Goal: Task Accomplishment & Management: Manage account settings

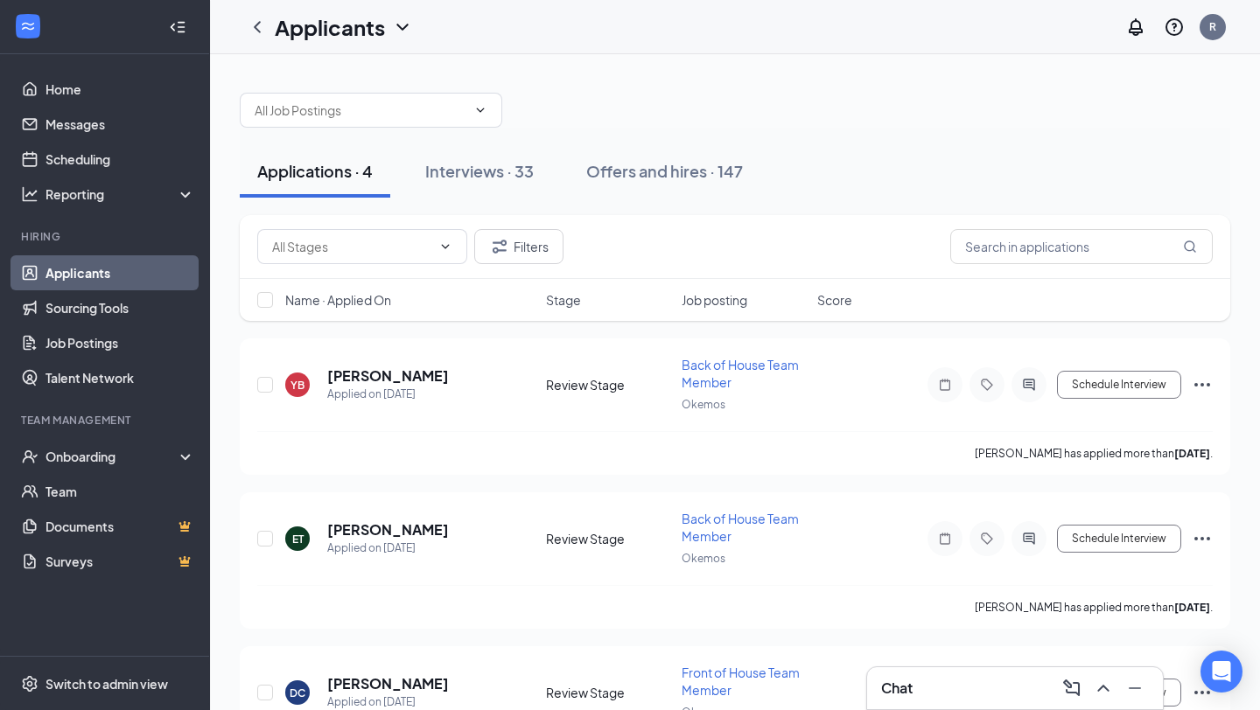
click at [357, 304] on span "Name · Applied On" at bounding box center [338, 299] width 106 height 17
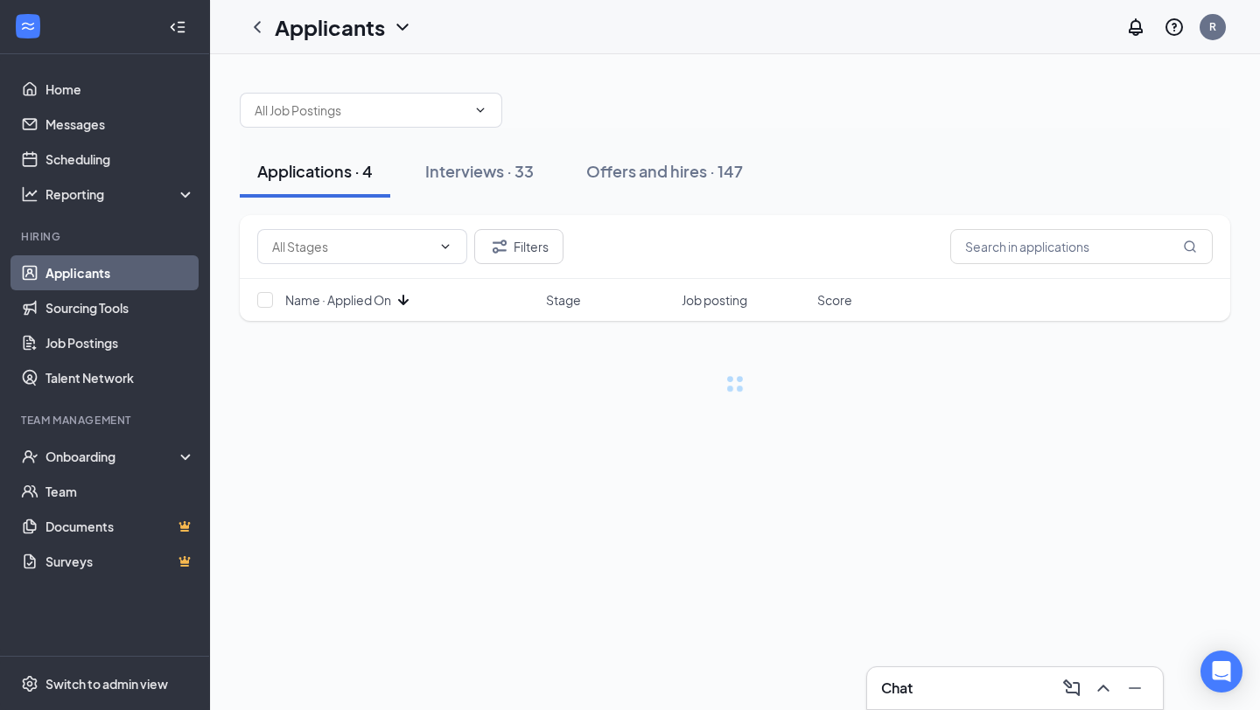
click at [357, 304] on span "Name · Applied On" at bounding box center [338, 299] width 106 height 17
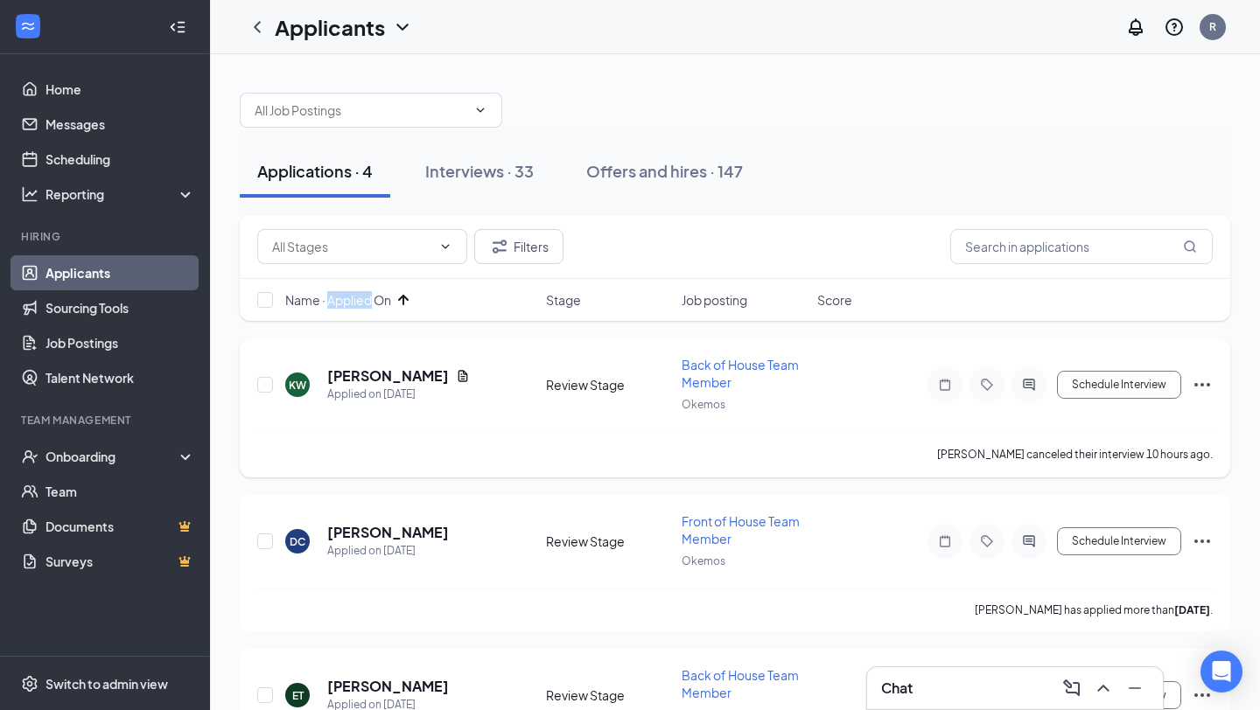
click at [1025, 394] on div at bounding box center [1028, 384] width 35 height 35
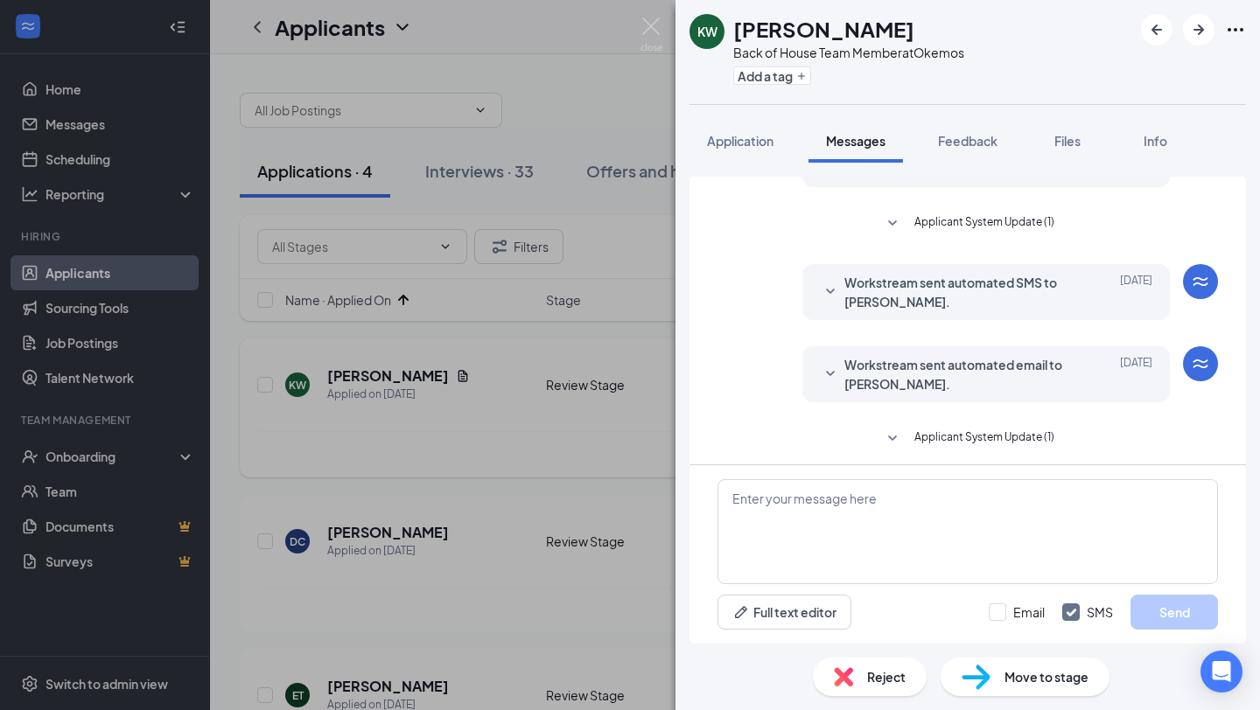
scroll to position [464, 0]
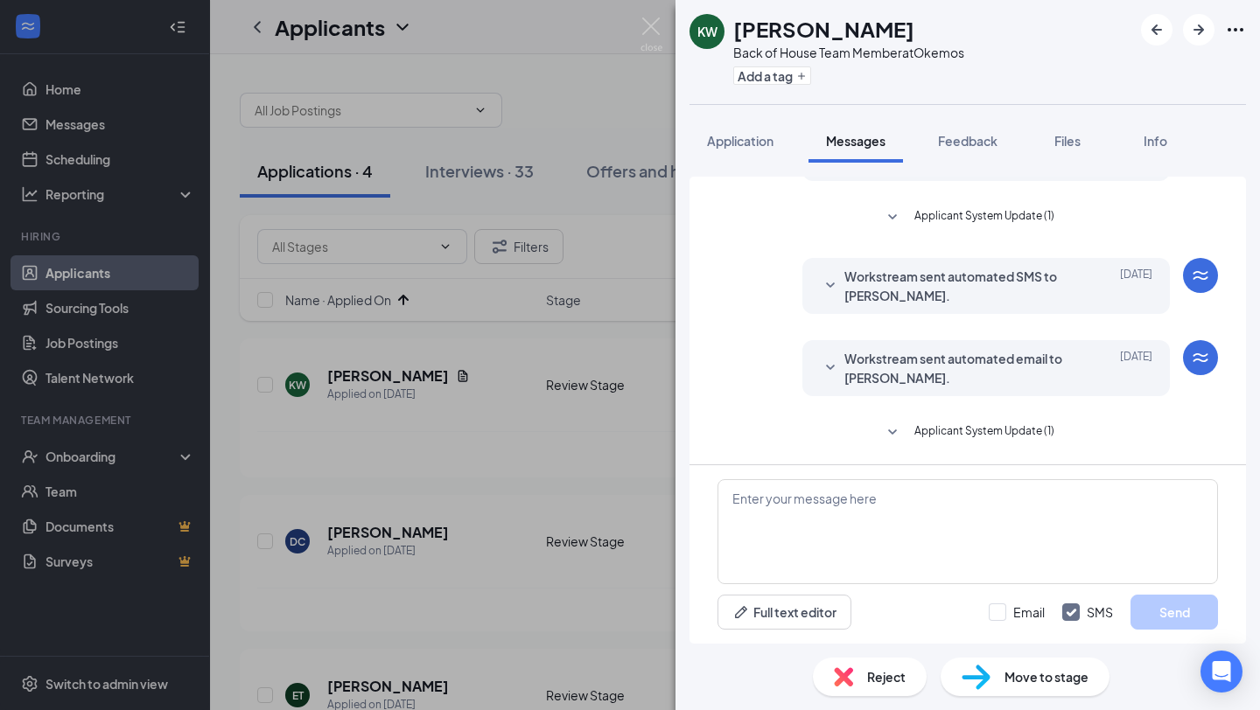
click at [1000, 428] on span "Applicant System Update (1)" at bounding box center [984, 432] width 140 height 21
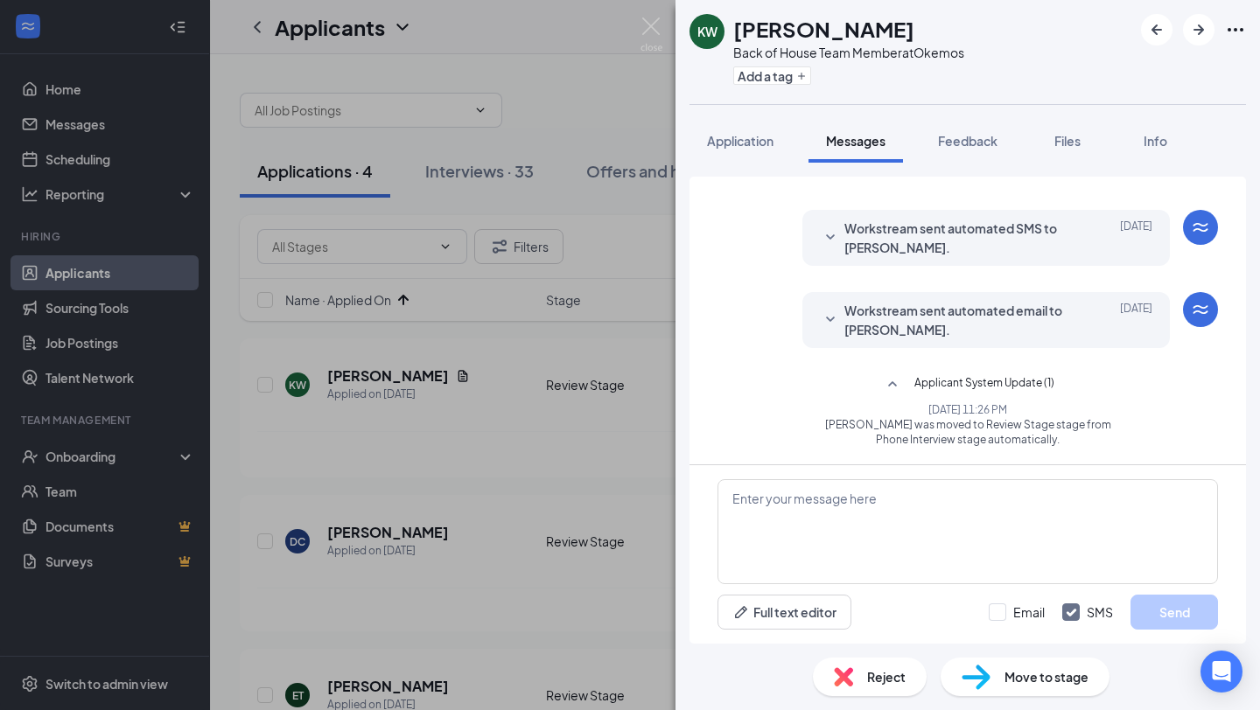
click at [930, 332] on span "Workstream sent automated email to [PERSON_NAME]." at bounding box center [958, 320] width 229 height 38
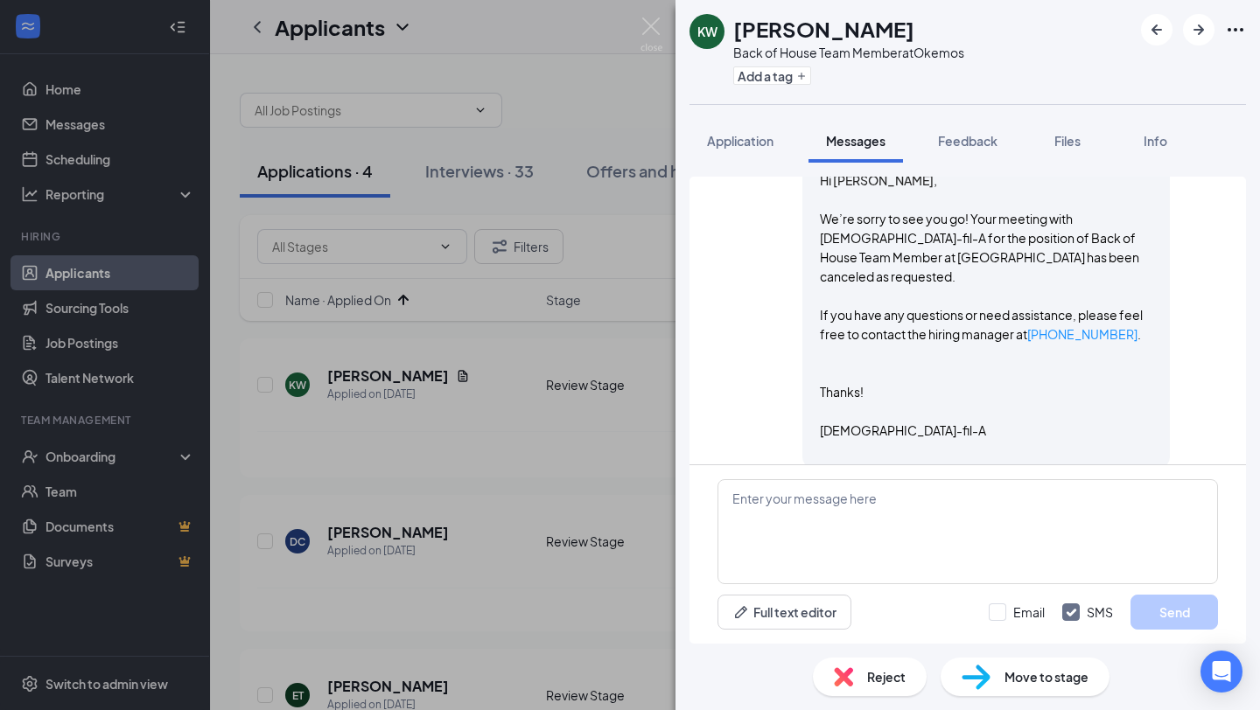
scroll to position [792, 0]
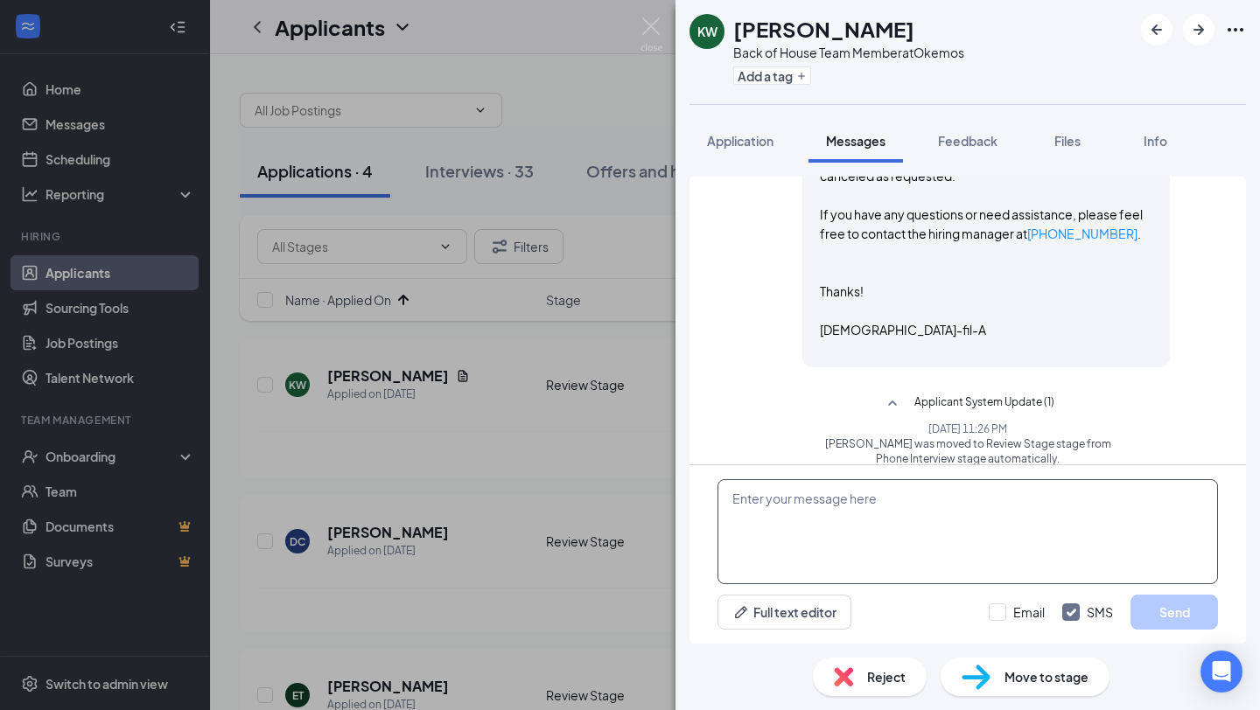
click at [822, 528] on textarea at bounding box center [967, 531] width 500 height 105
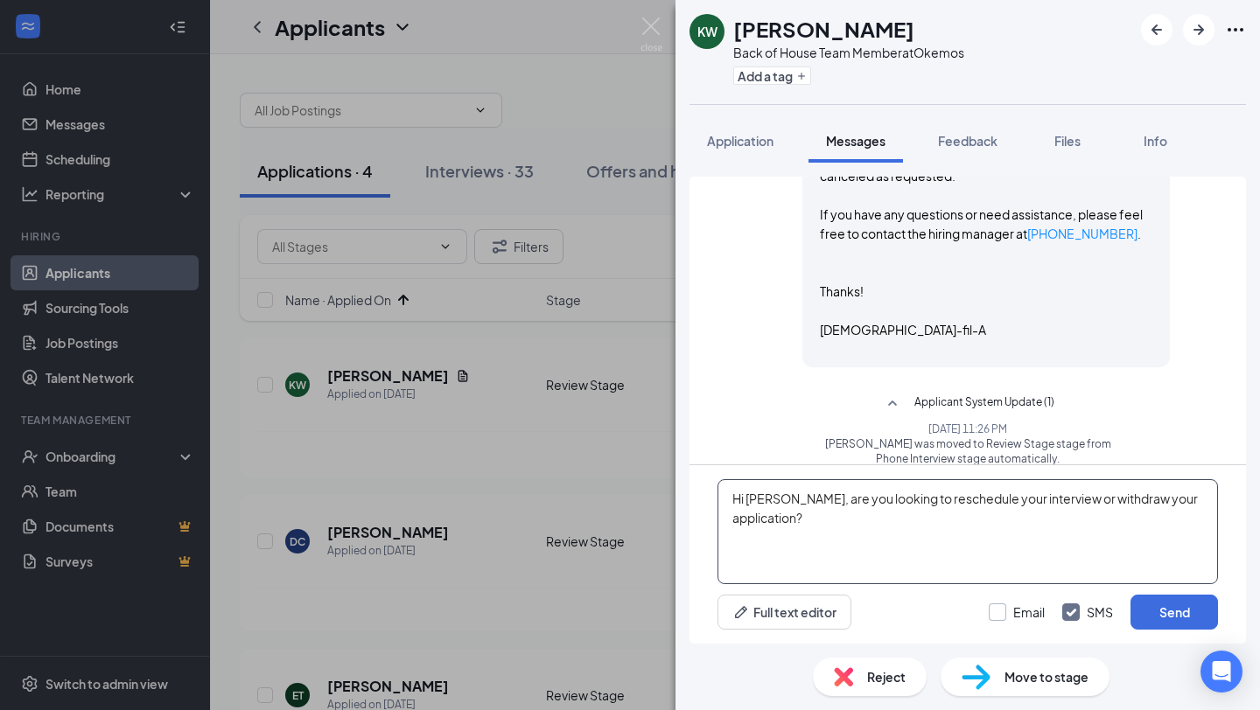
type textarea "Hi [PERSON_NAME], are you looking to reschedule your interview or withdraw your…"
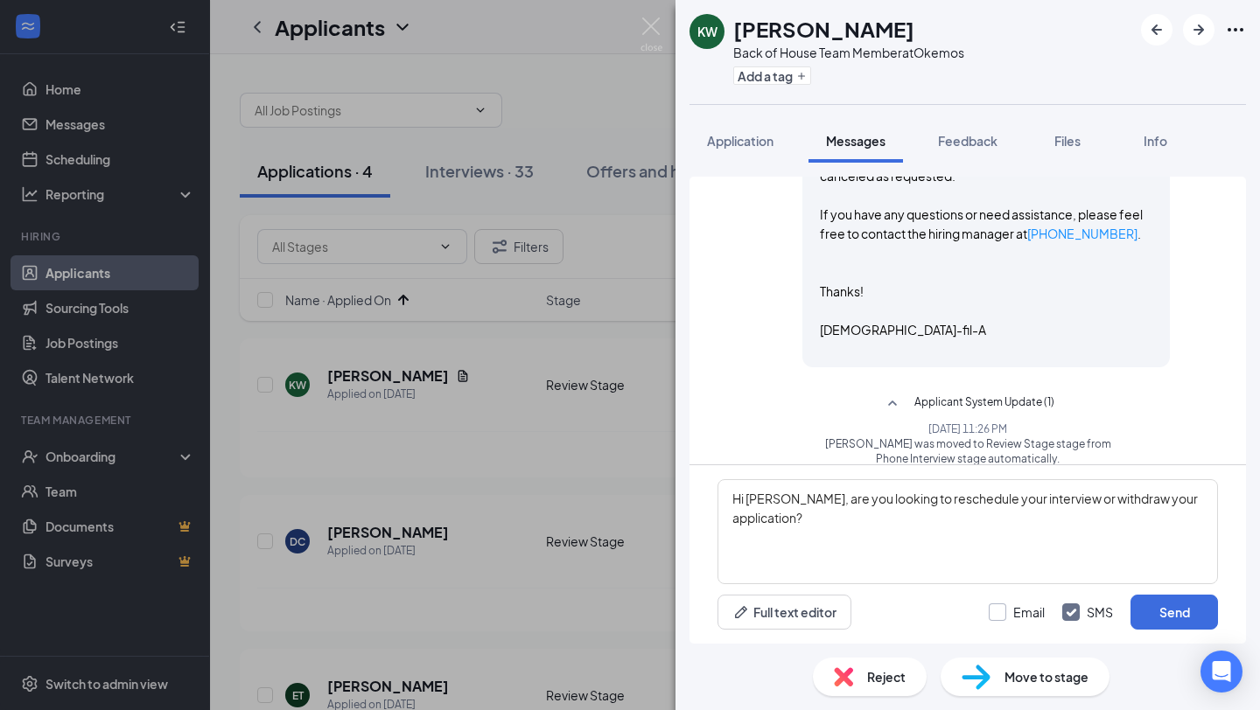
click at [998, 615] on input "Email" at bounding box center [1016, 612] width 56 height 17
checkbox input "true"
click at [1157, 615] on button "Send" at bounding box center [1173, 612] width 87 height 35
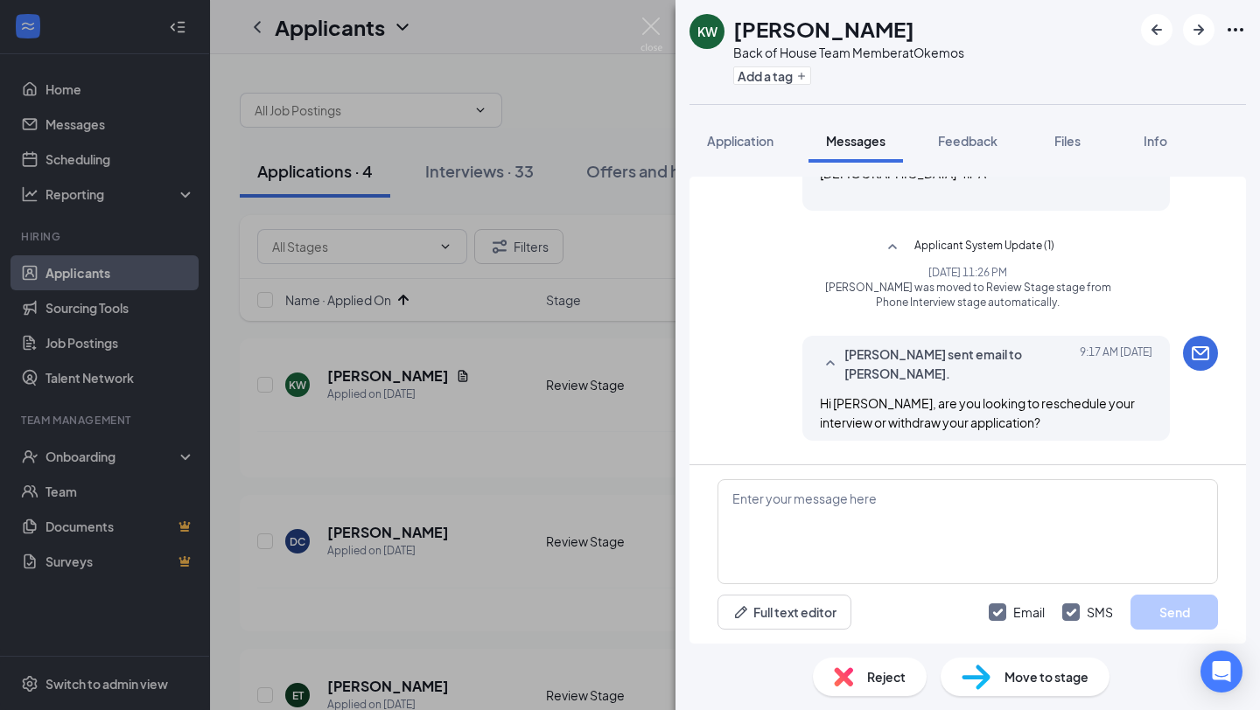
scroll to position [1020, 0]
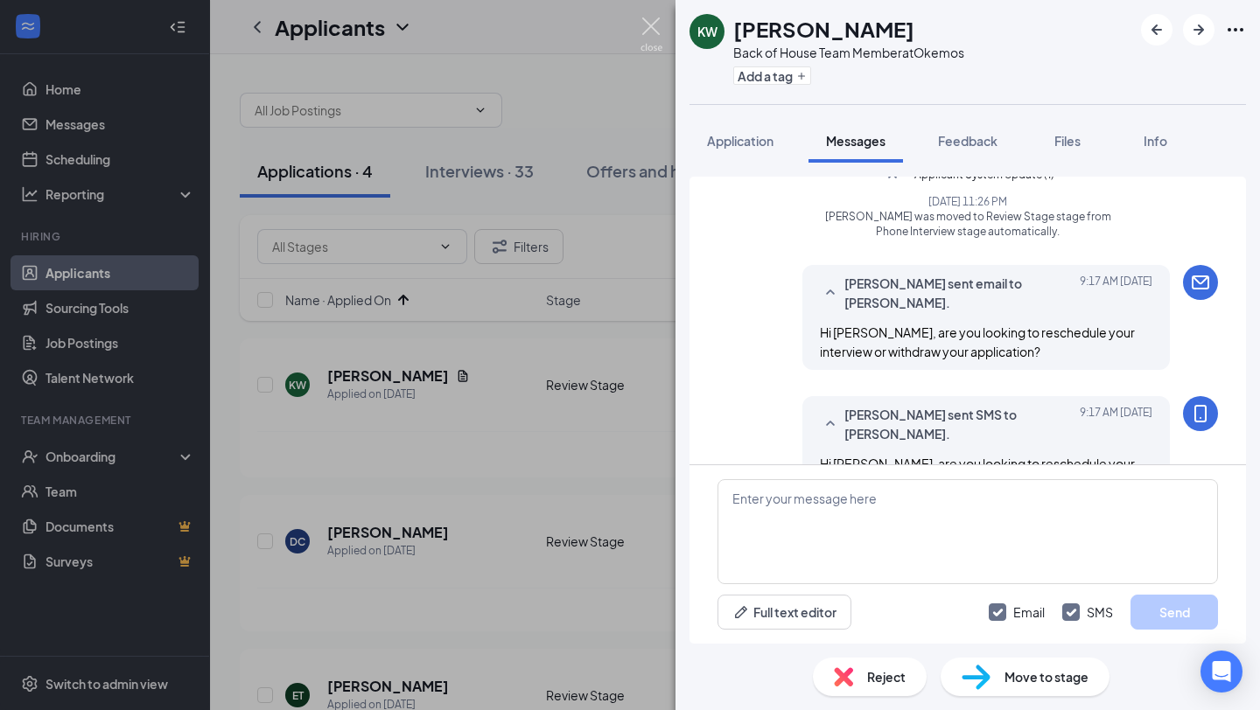
click at [643, 33] on img at bounding box center [651, 34] width 22 height 34
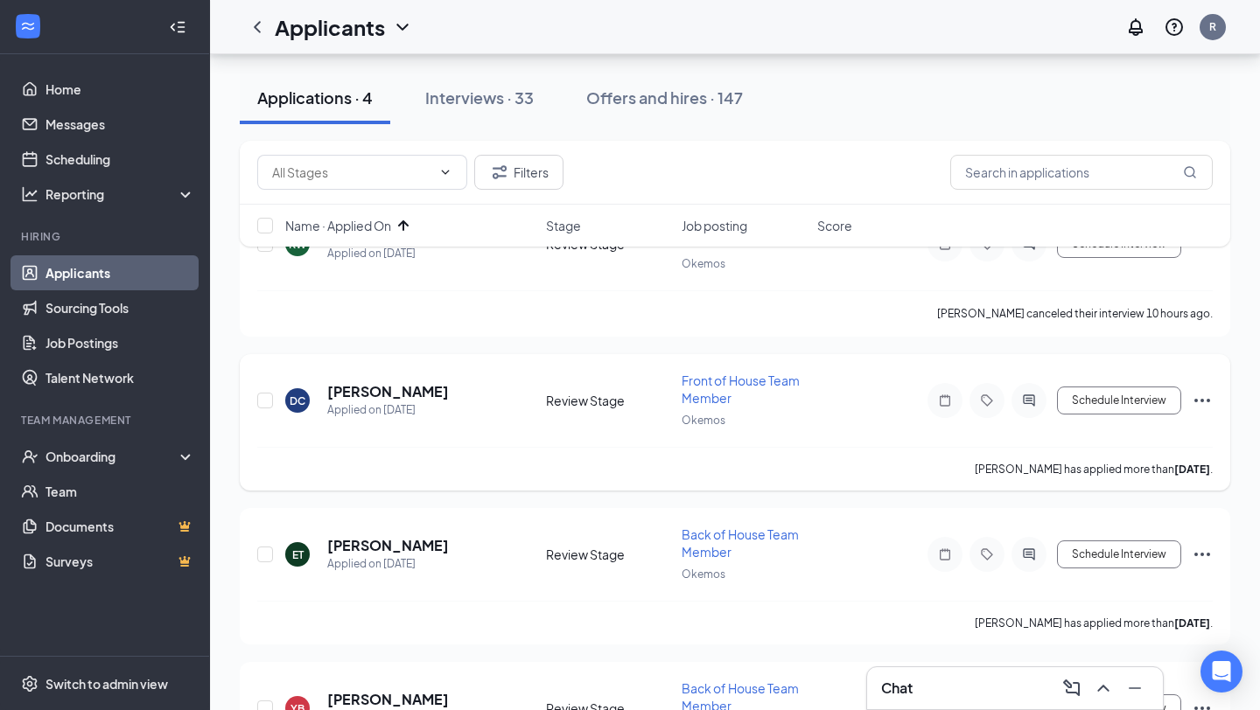
scroll to position [204, 0]
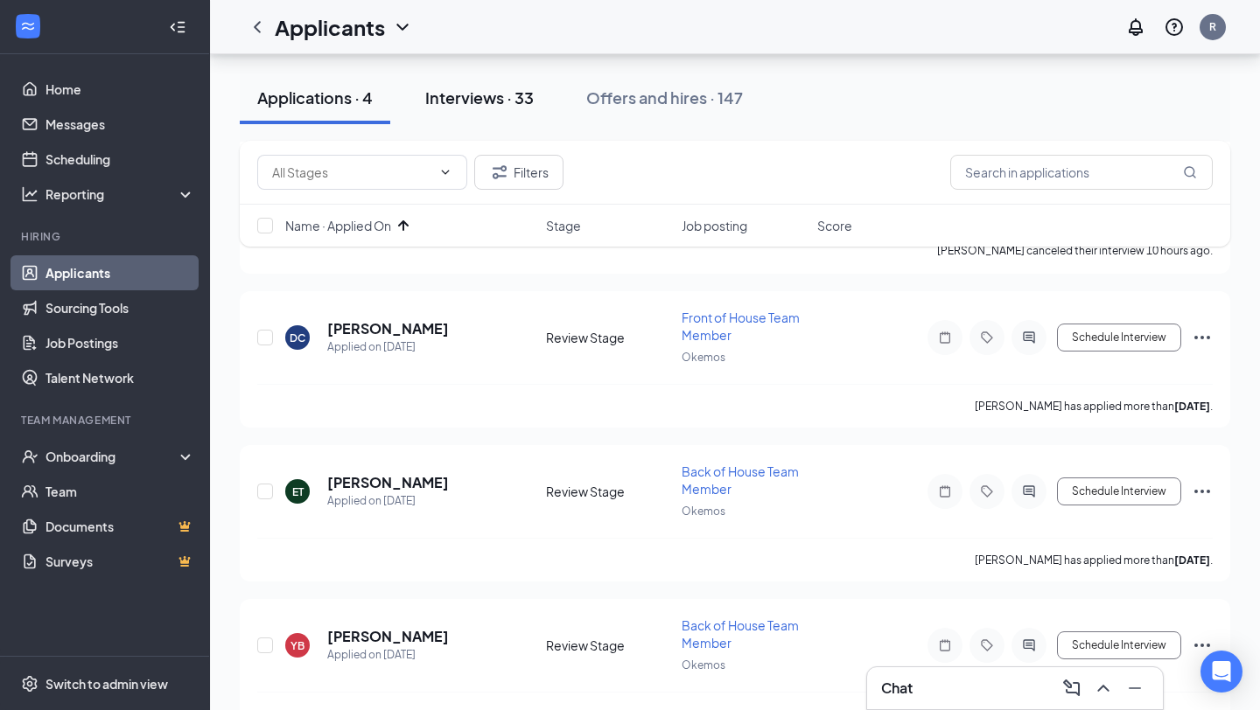
click at [506, 90] on div "Interviews · 33" at bounding box center [479, 98] width 108 height 22
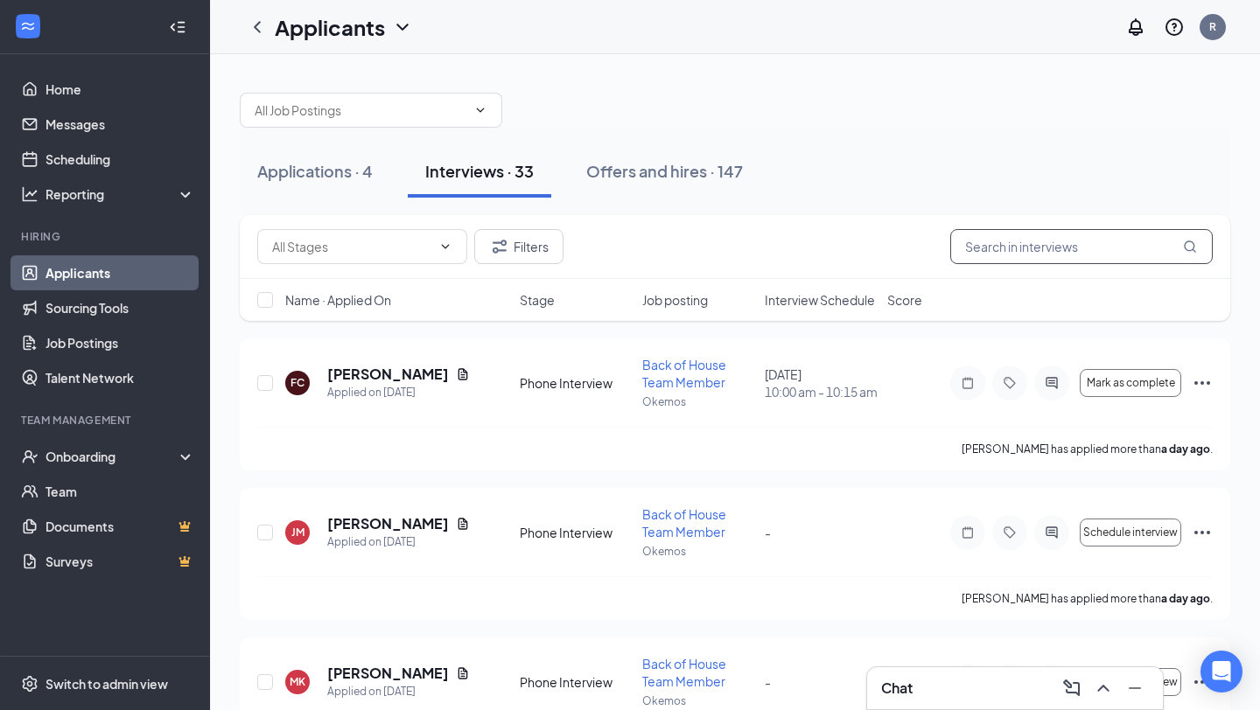
click at [1020, 250] on input "text" at bounding box center [1081, 246] width 262 height 35
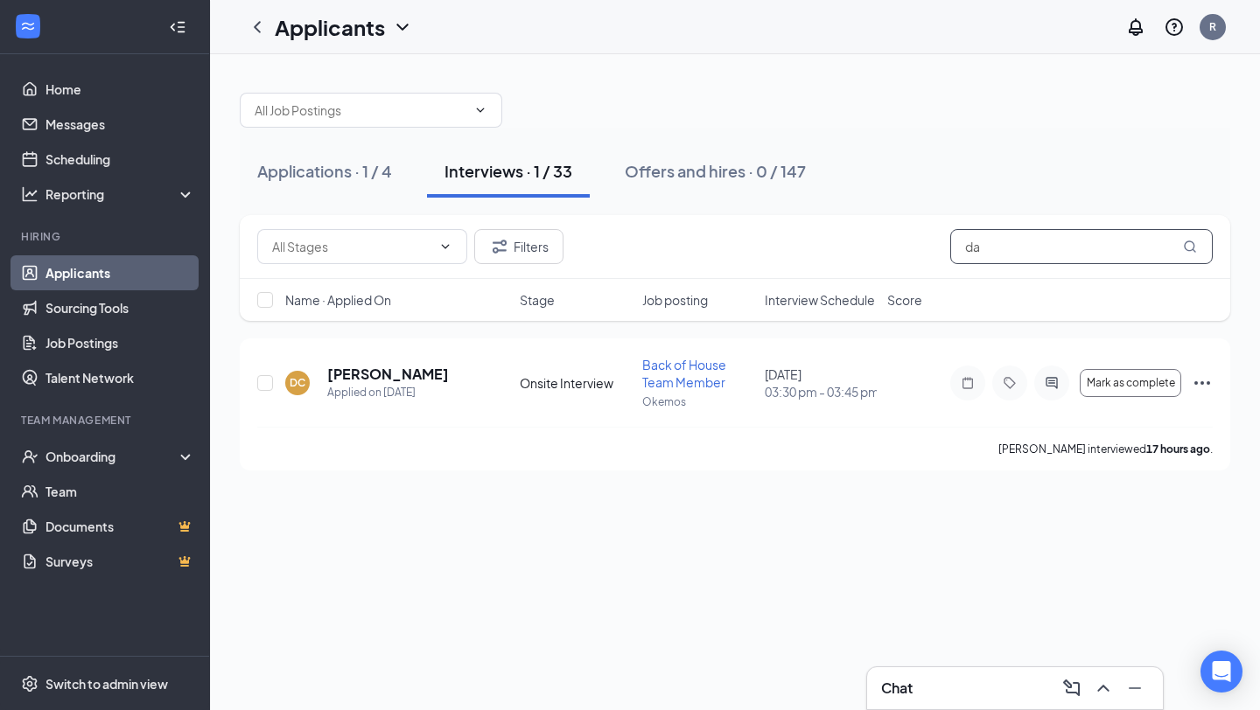
type input "d"
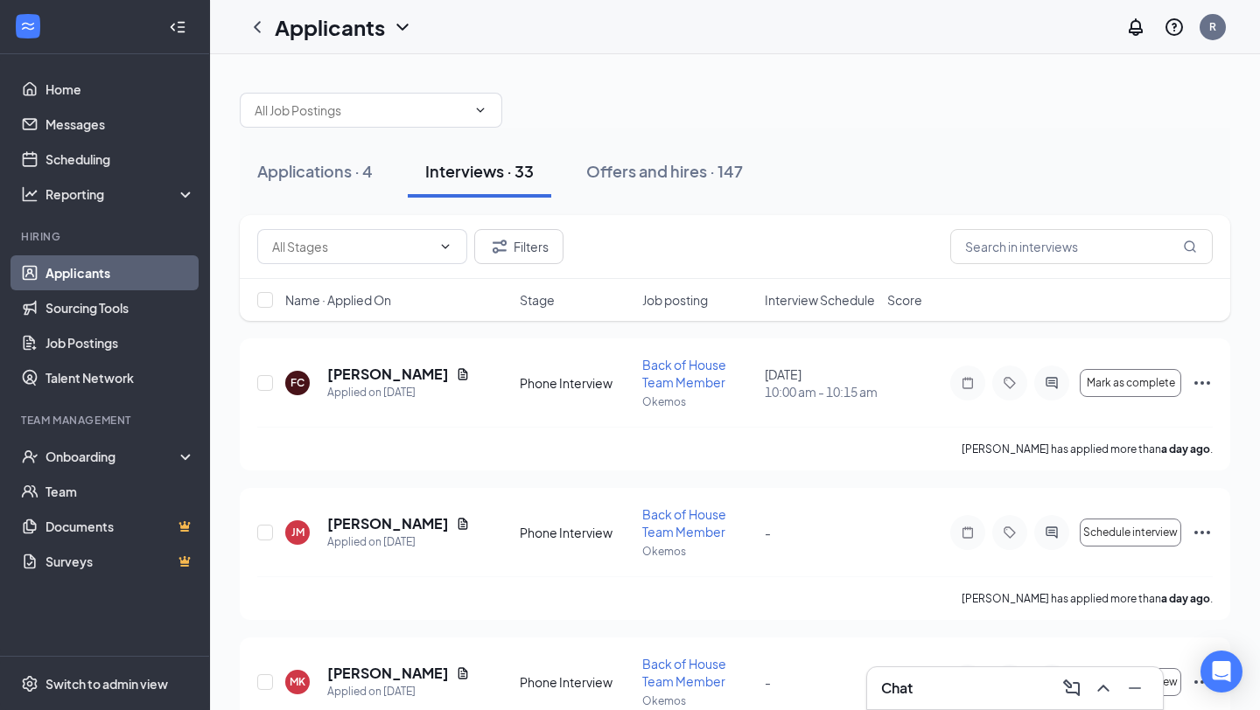
click at [834, 304] on span "Interview Schedule" at bounding box center [819, 299] width 110 height 17
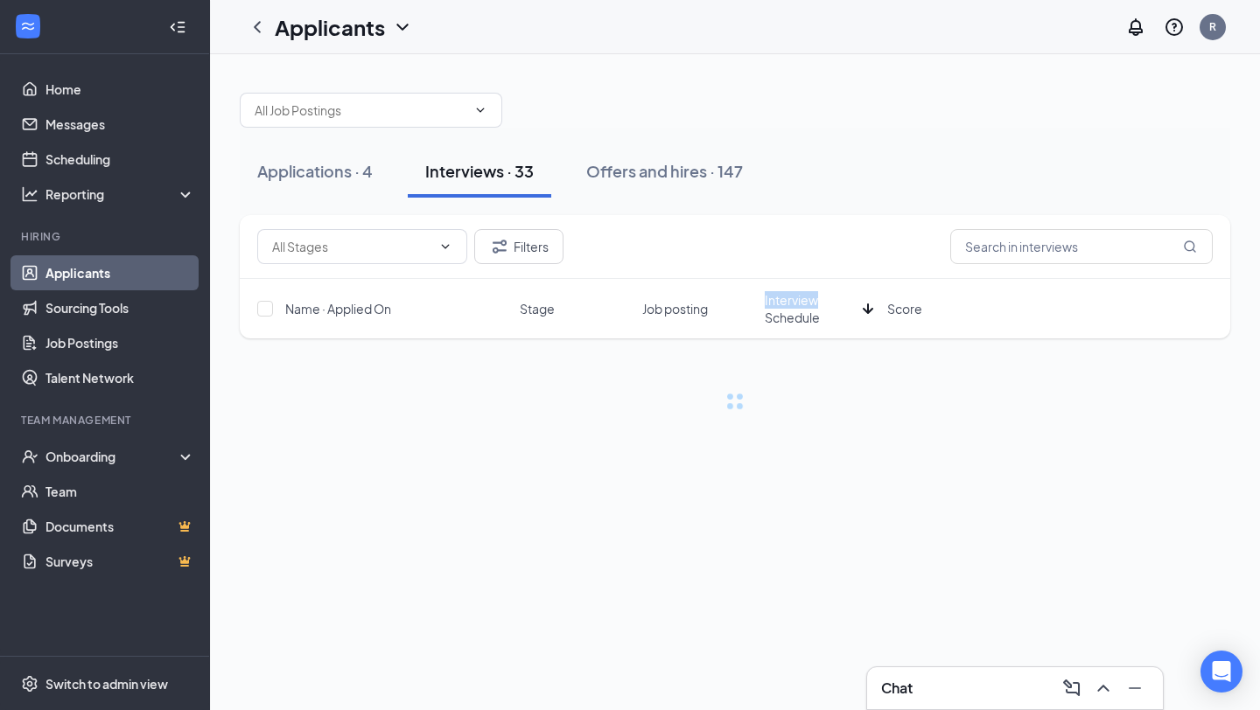
click at [834, 304] on span "Interview Schedule" at bounding box center [809, 308] width 91 height 35
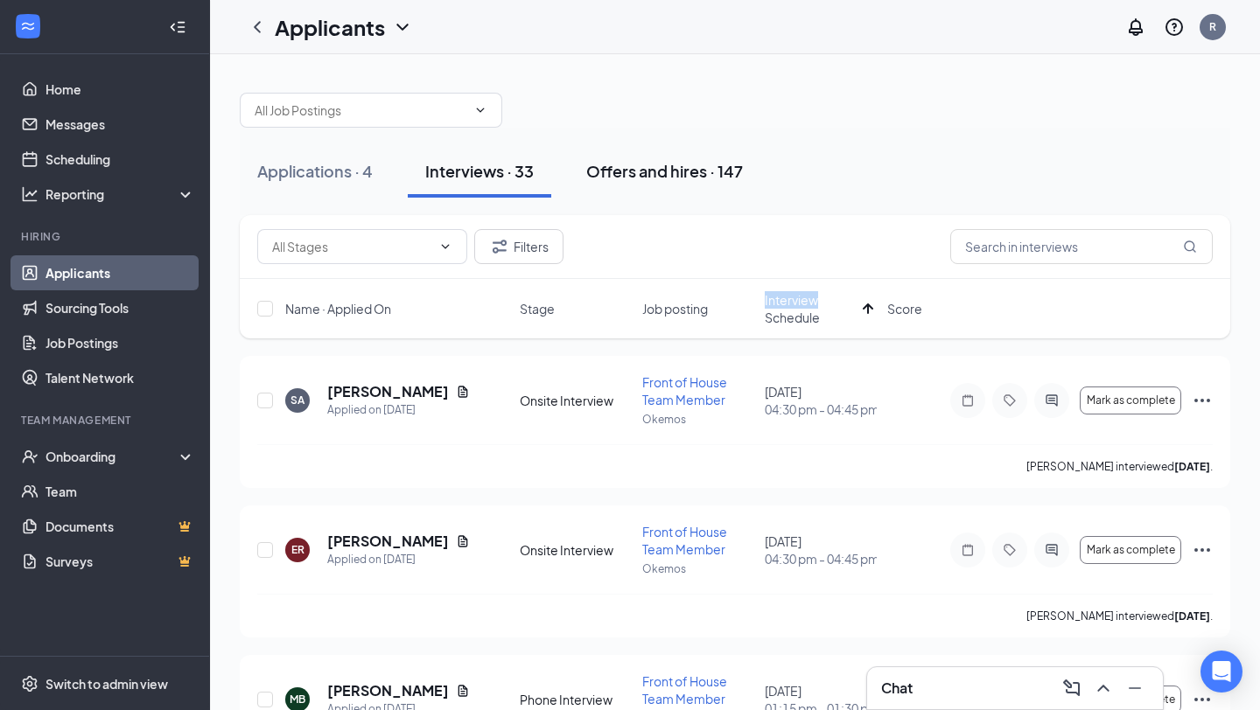
click at [709, 158] on button "Offers and hires · 147" at bounding box center [665, 171] width 192 height 52
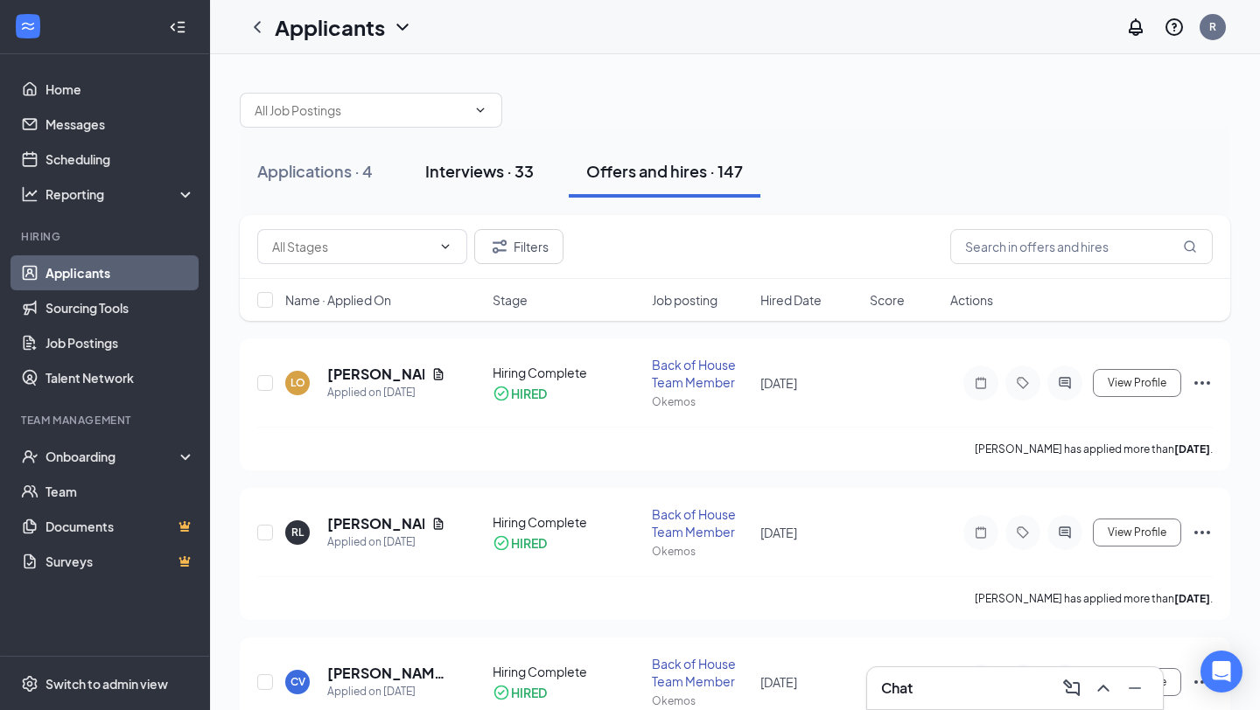
click at [477, 164] on div "Interviews · 33" at bounding box center [479, 171] width 108 height 22
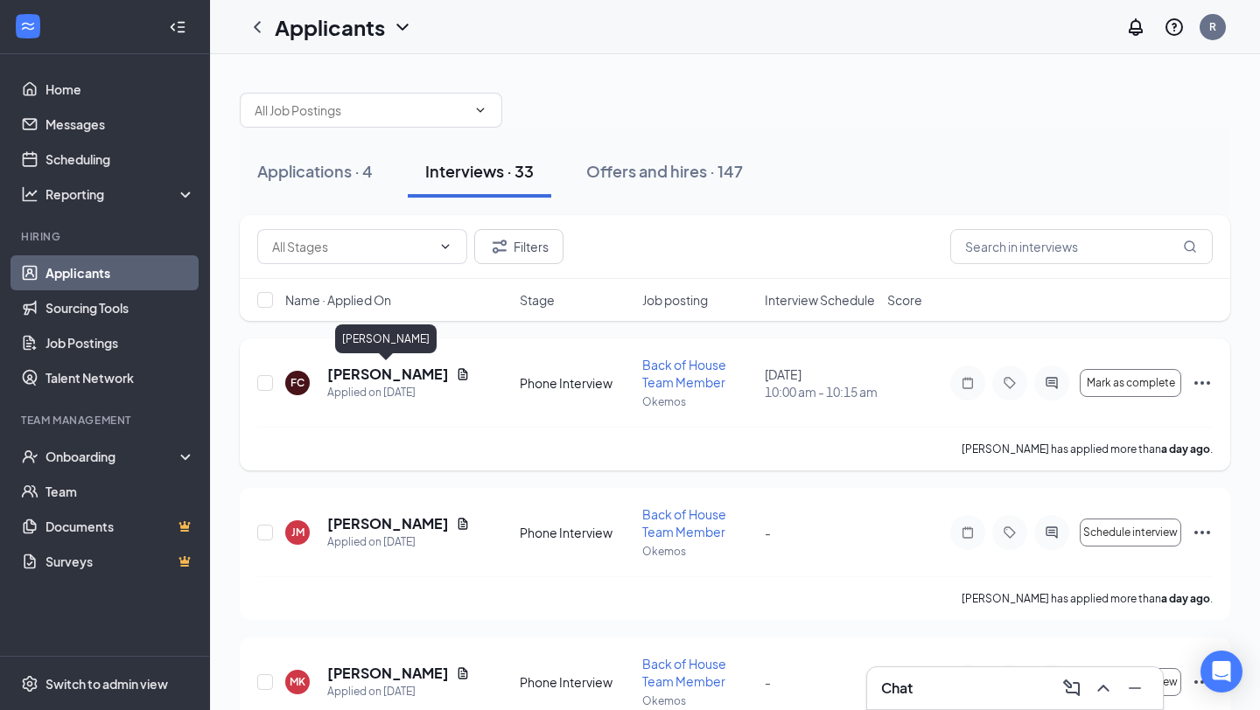
click at [389, 371] on h5 "[PERSON_NAME]" at bounding box center [388, 374] width 122 height 19
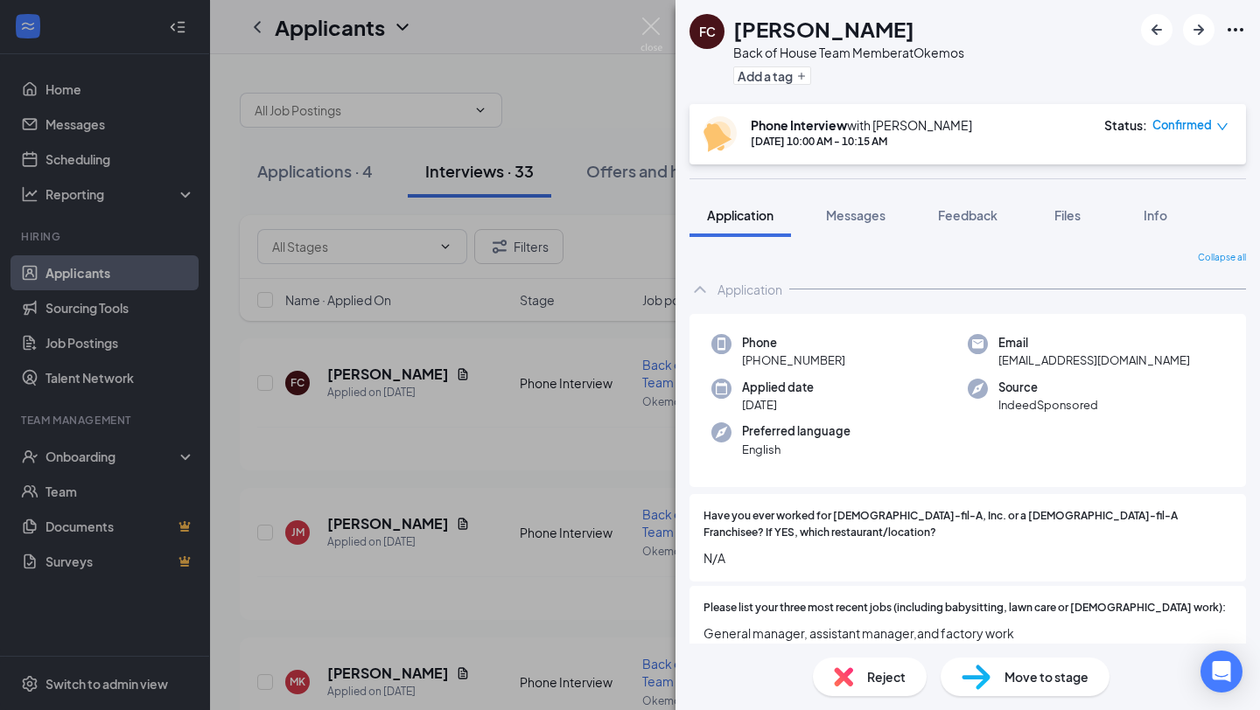
drag, startPoint x: 756, startPoint y: 364, endPoint x: 840, endPoint y: 362, distance: 84.0
click at [840, 362] on span "[PHONE_NUMBER]" at bounding box center [793, 360] width 103 height 17
copy span "[PHONE_NUMBER]"
drag, startPoint x: 996, startPoint y: 360, endPoint x: 1137, endPoint y: 365, distance: 140.9
click at [1137, 365] on div "Email [EMAIL_ADDRESS][DOMAIN_NAME]" at bounding box center [1095, 352] width 256 height 36
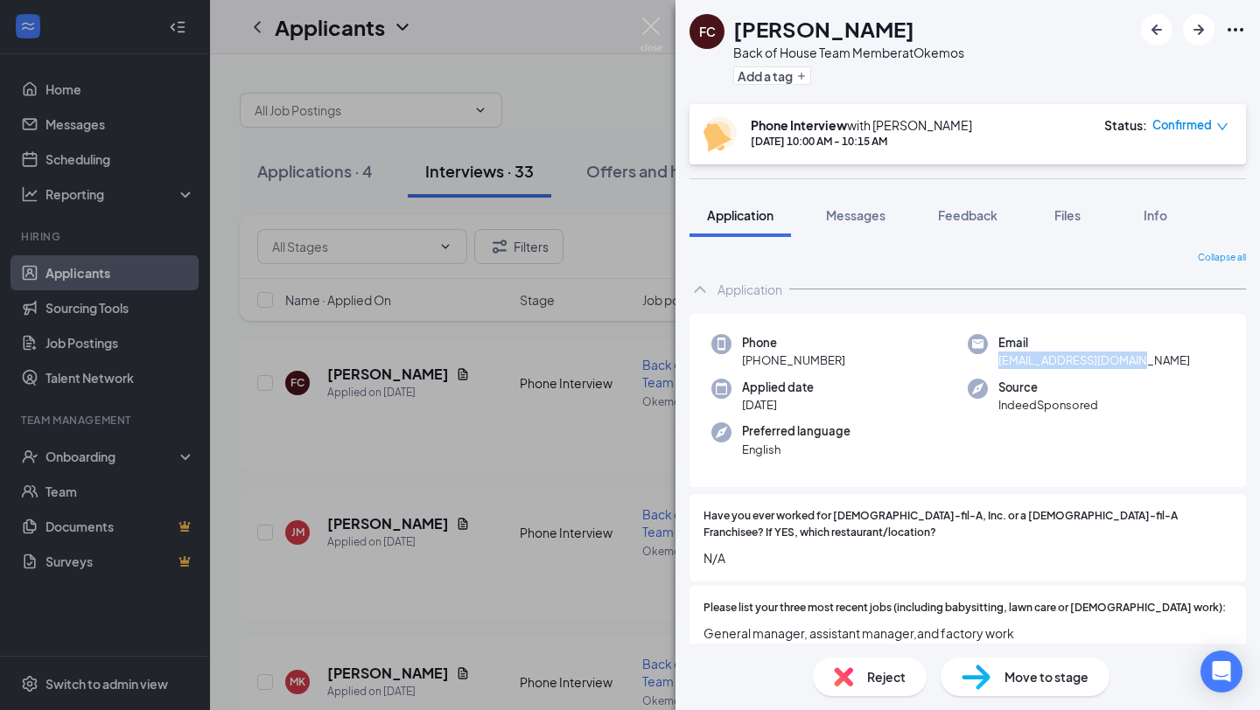
copy span "[EMAIL_ADDRESS][DOMAIN_NAME]"
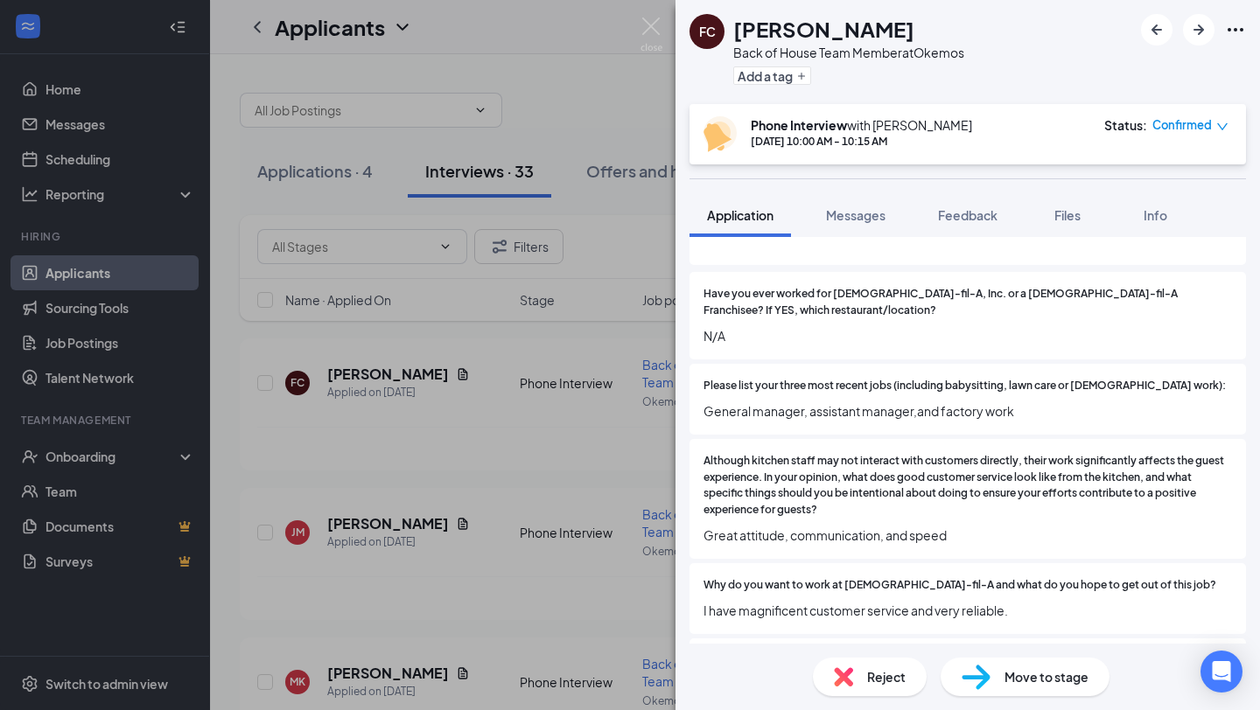
scroll to position [234, 0]
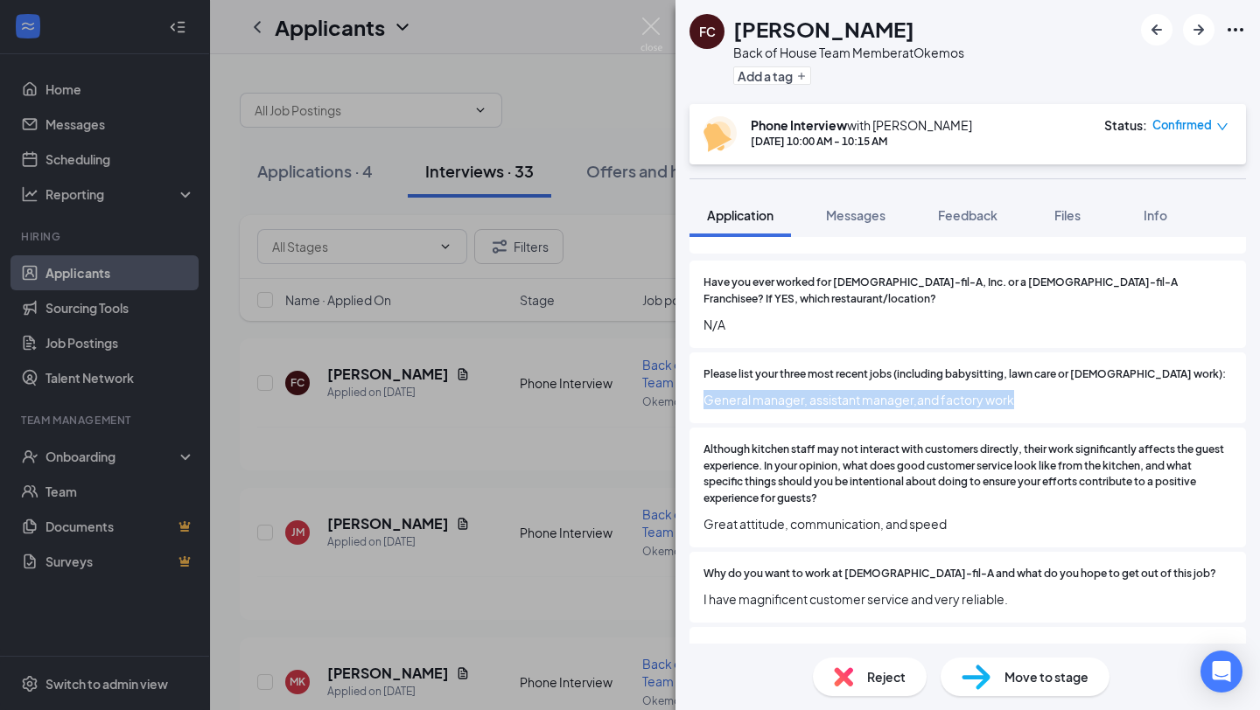
drag, startPoint x: 1020, startPoint y: 377, endPoint x: 704, endPoint y: 380, distance: 315.8
click at [704, 390] on span "General manager, assistant manager,and factory work" at bounding box center [967, 399] width 528 height 19
copy span "General manager, assistant manager,and factory work"
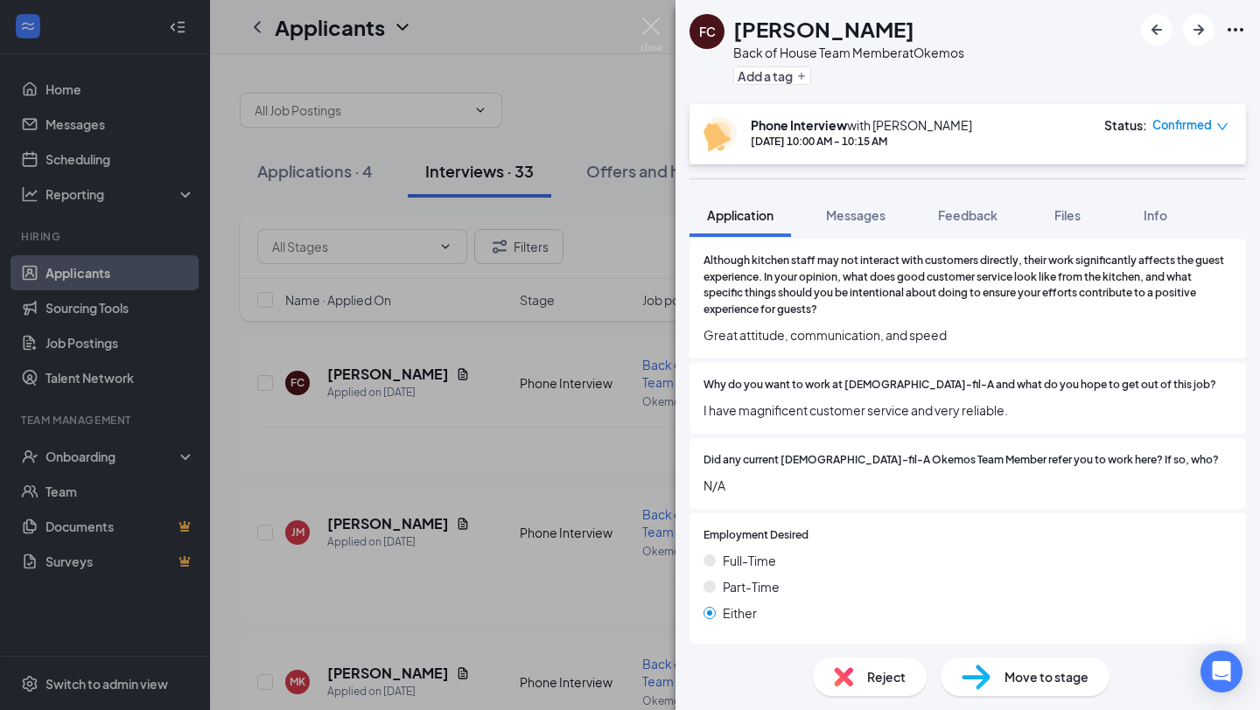
scroll to position [425, 0]
drag, startPoint x: 953, startPoint y: 316, endPoint x: 702, endPoint y: 325, distance: 252.1
click at [702, 325] on div "Although kitchen staff may not interact with customers directly, their work sig…" at bounding box center [967, 296] width 556 height 120
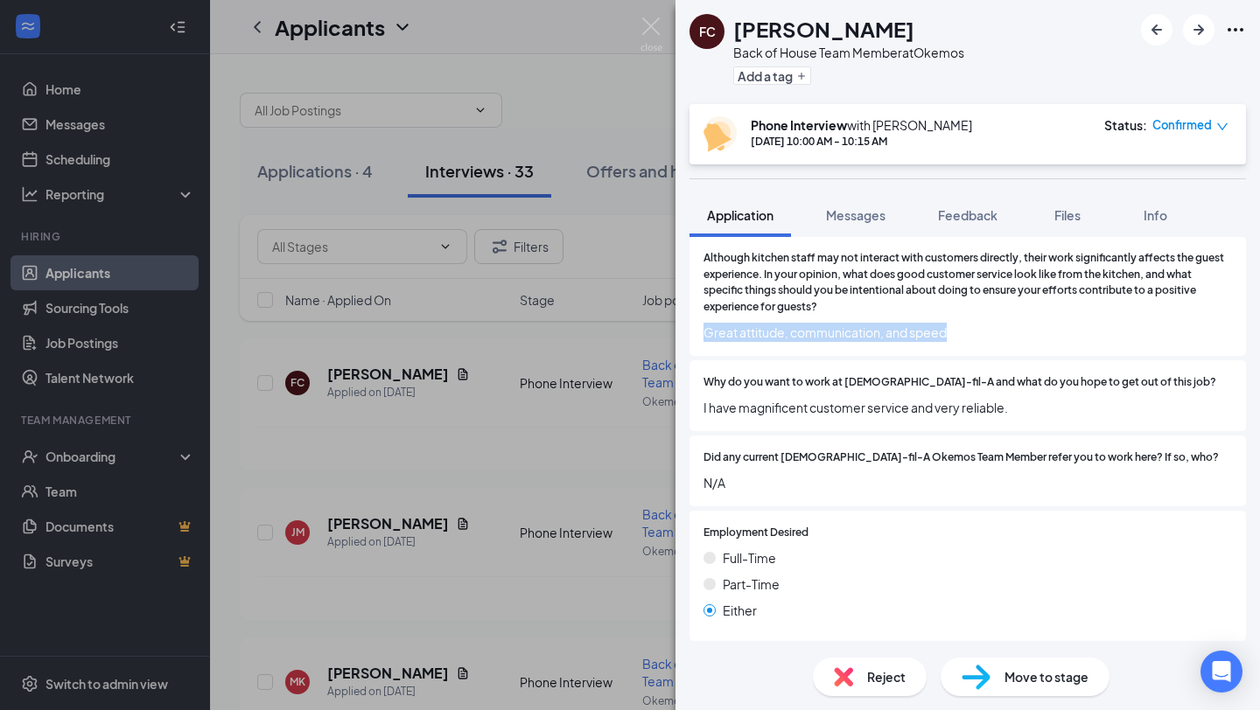
drag, startPoint x: 951, startPoint y: 318, endPoint x: 708, endPoint y: 324, distance: 243.2
click at [708, 324] on span "Great attitude, communication, and speed" at bounding box center [967, 332] width 528 height 19
copy span "Great attitude, communication, and speed"
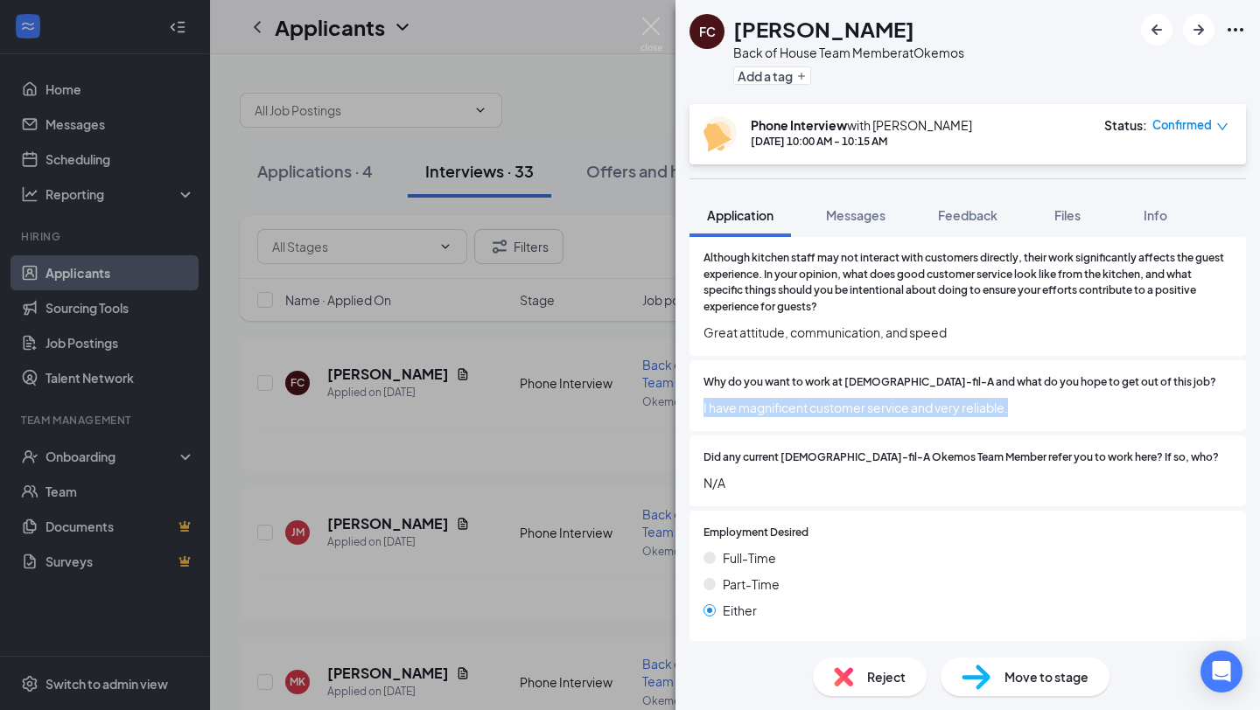
drag, startPoint x: 1016, startPoint y: 392, endPoint x: 696, endPoint y: 397, distance: 319.3
click at [696, 397] on div "Why do you want to work at [DEMOGRAPHIC_DATA]-fil-A and what do you hope to get…" at bounding box center [967, 395] width 556 height 71
copy span "I have magnificent customer service and very reliable."
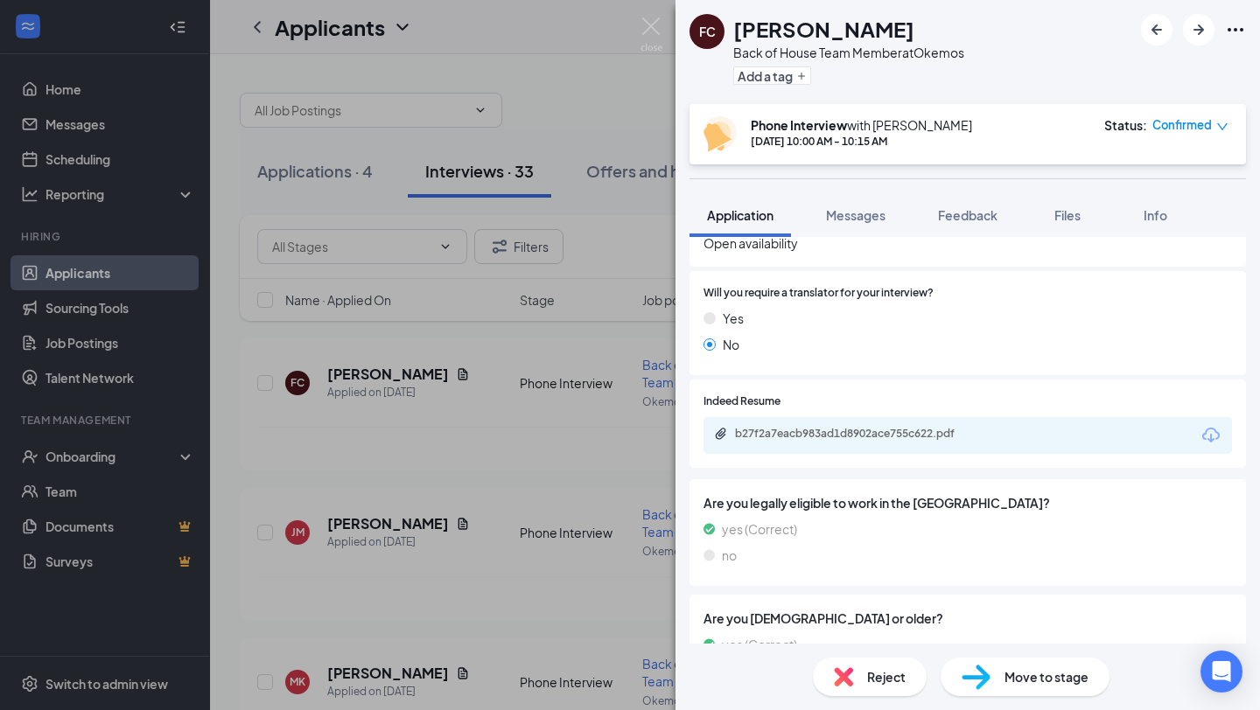
scroll to position [997, 0]
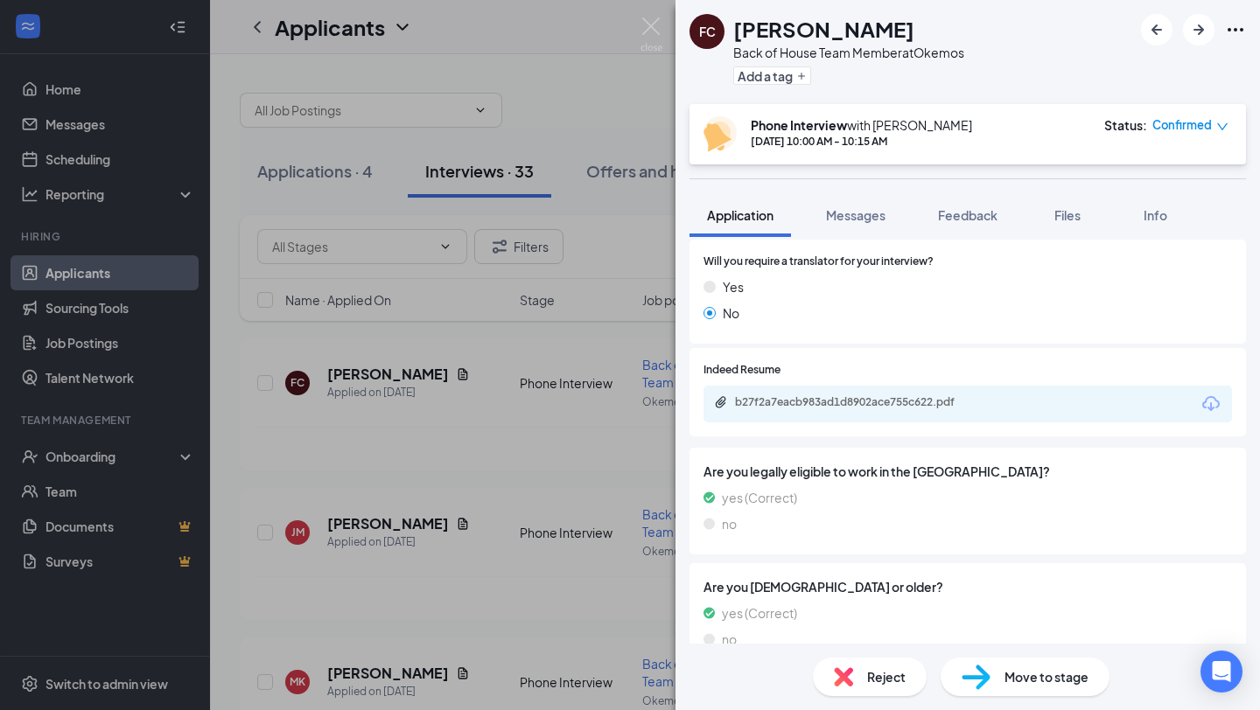
click at [940, 386] on div "b27f2a7eacb983ad1d8902ace755c622.pdf" at bounding box center [967, 404] width 528 height 37
click at [923, 395] on div "b27f2a7eacb983ad1d8902ace755c622.pdf" at bounding box center [857, 402] width 245 height 14
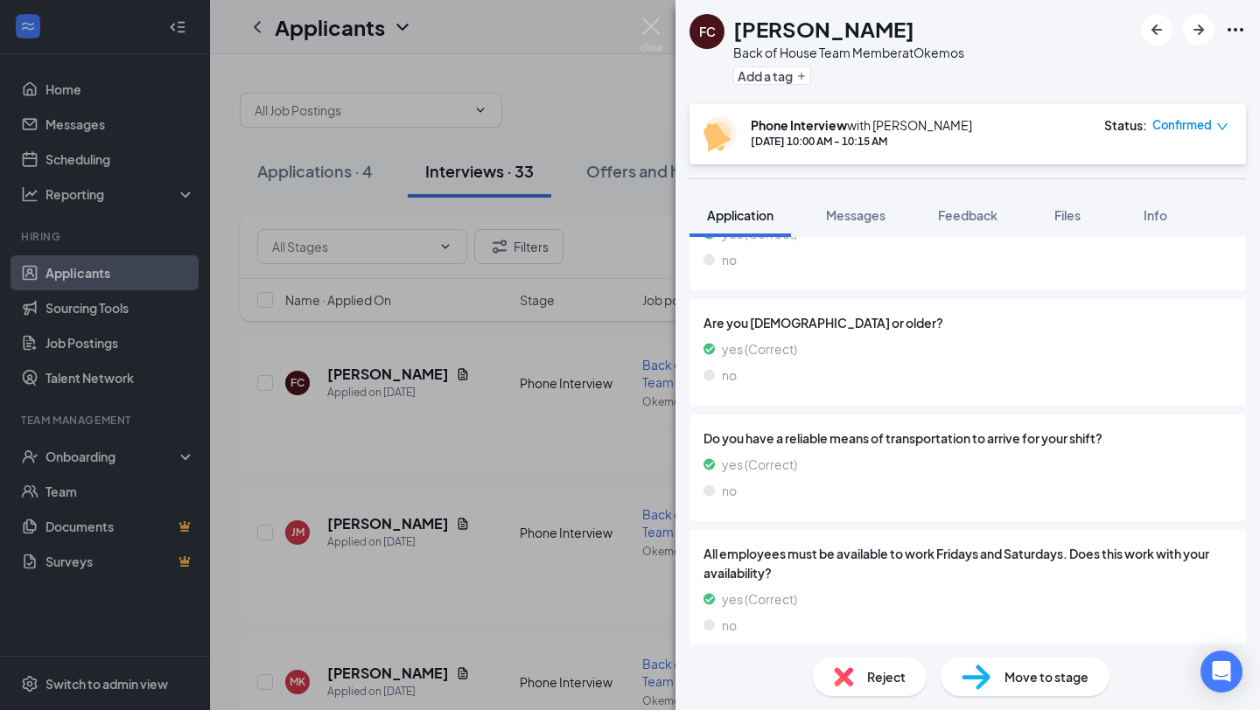
scroll to position [1261, 0]
click at [653, 25] on img at bounding box center [651, 34] width 22 height 34
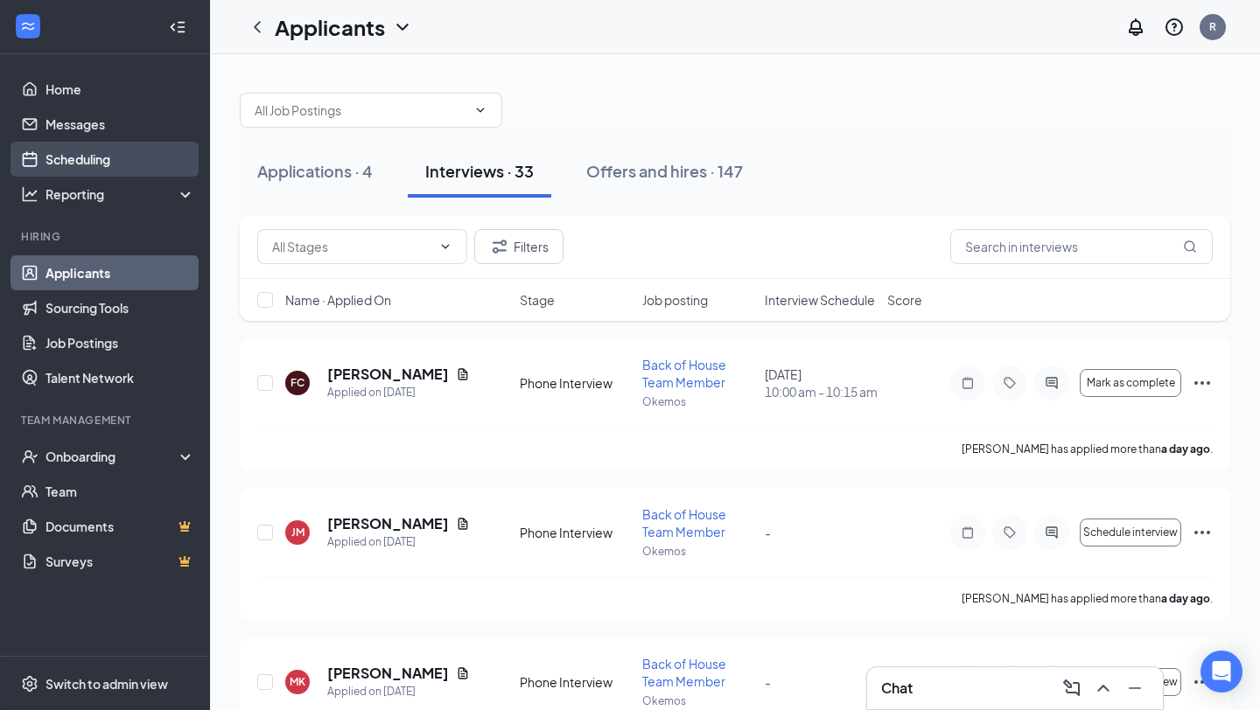
click at [106, 161] on link "Scheduling" at bounding box center [120, 159] width 150 height 35
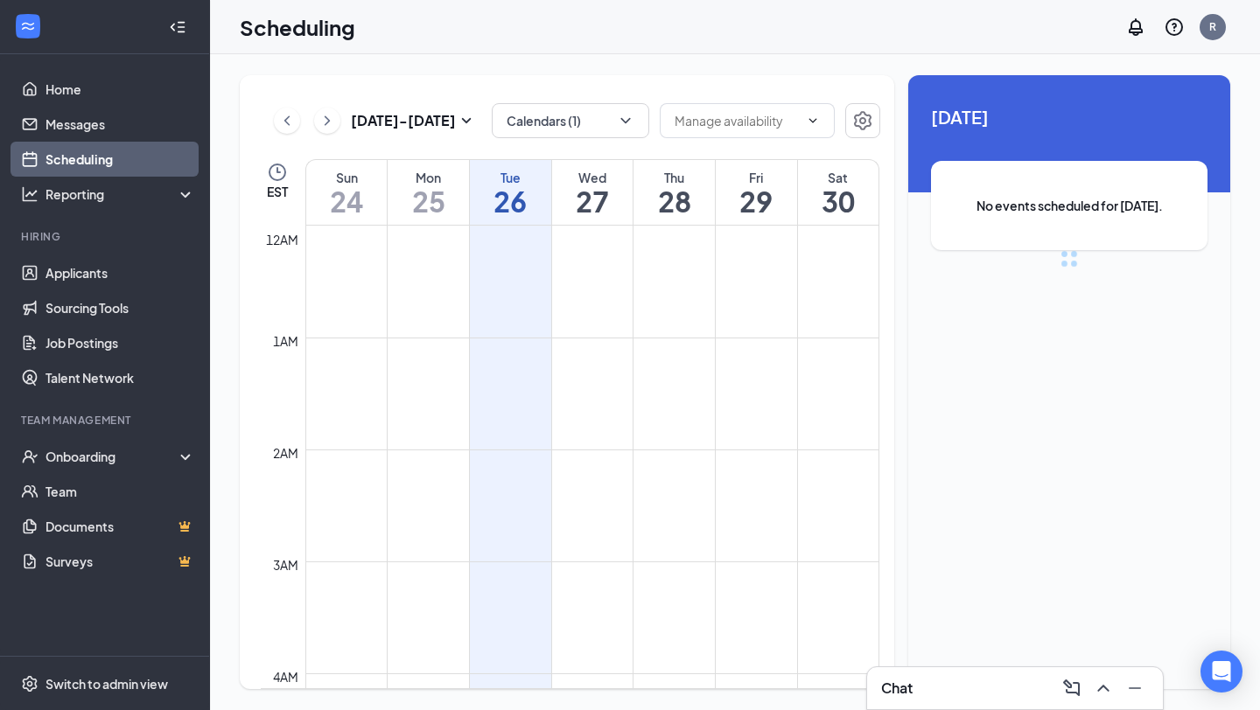
scroll to position [860, 0]
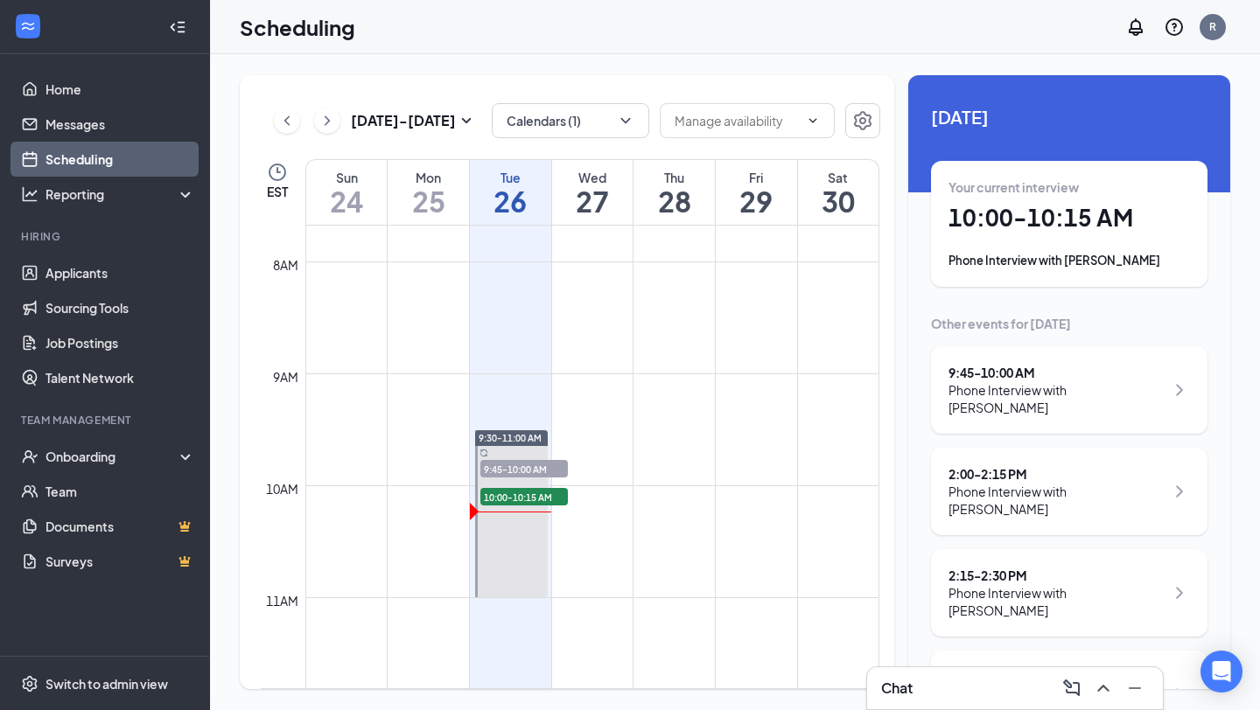
click at [520, 174] on div "Tue" at bounding box center [510, 177] width 81 height 17
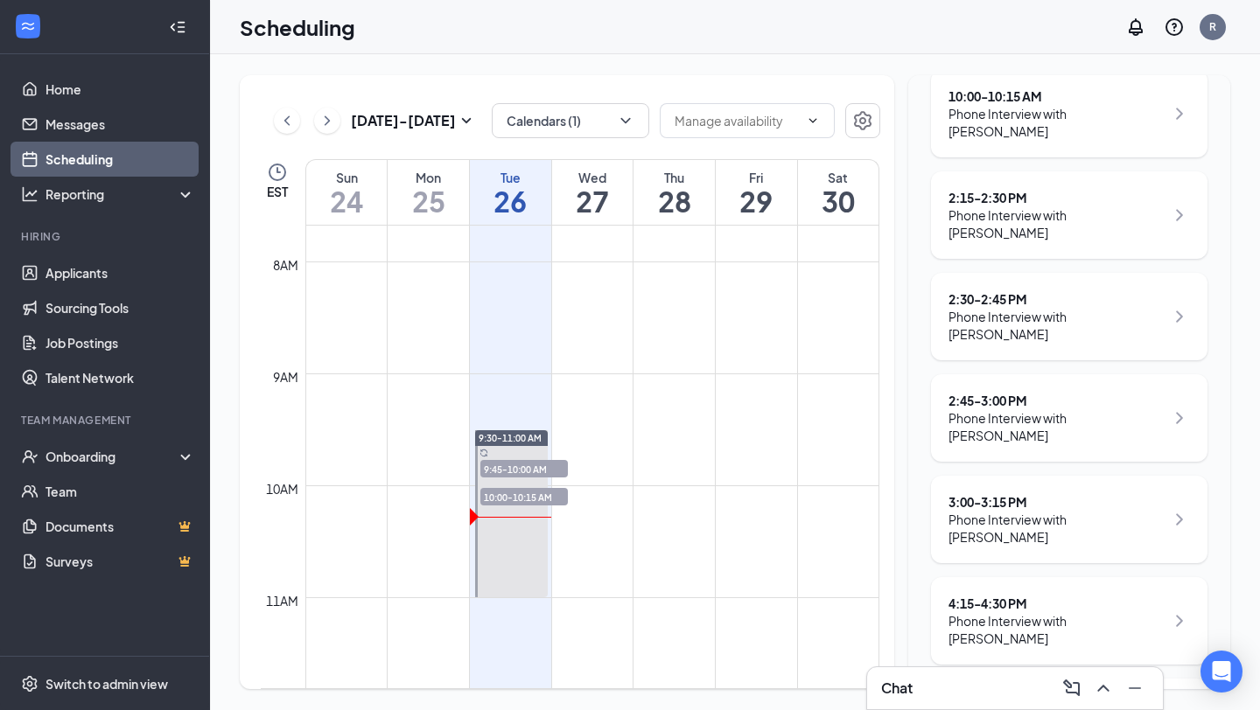
scroll to position [360, 0]
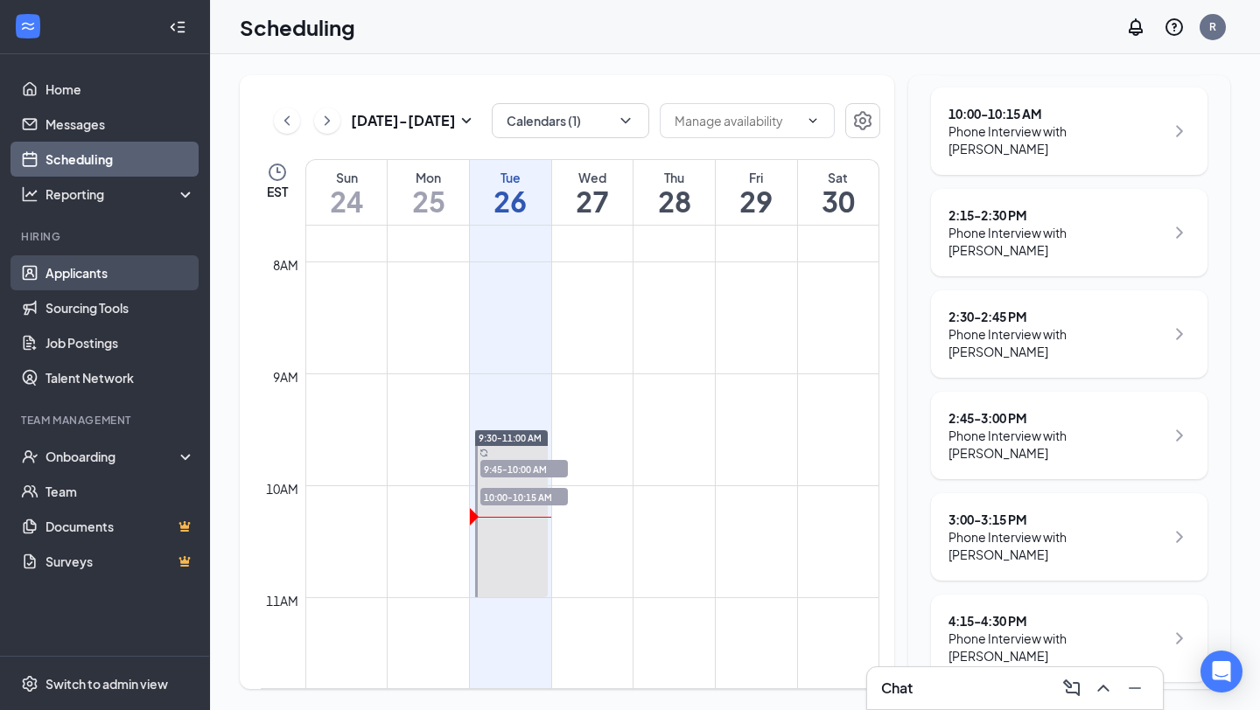
click at [108, 268] on link "Applicants" at bounding box center [120, 272] width 150 height 35
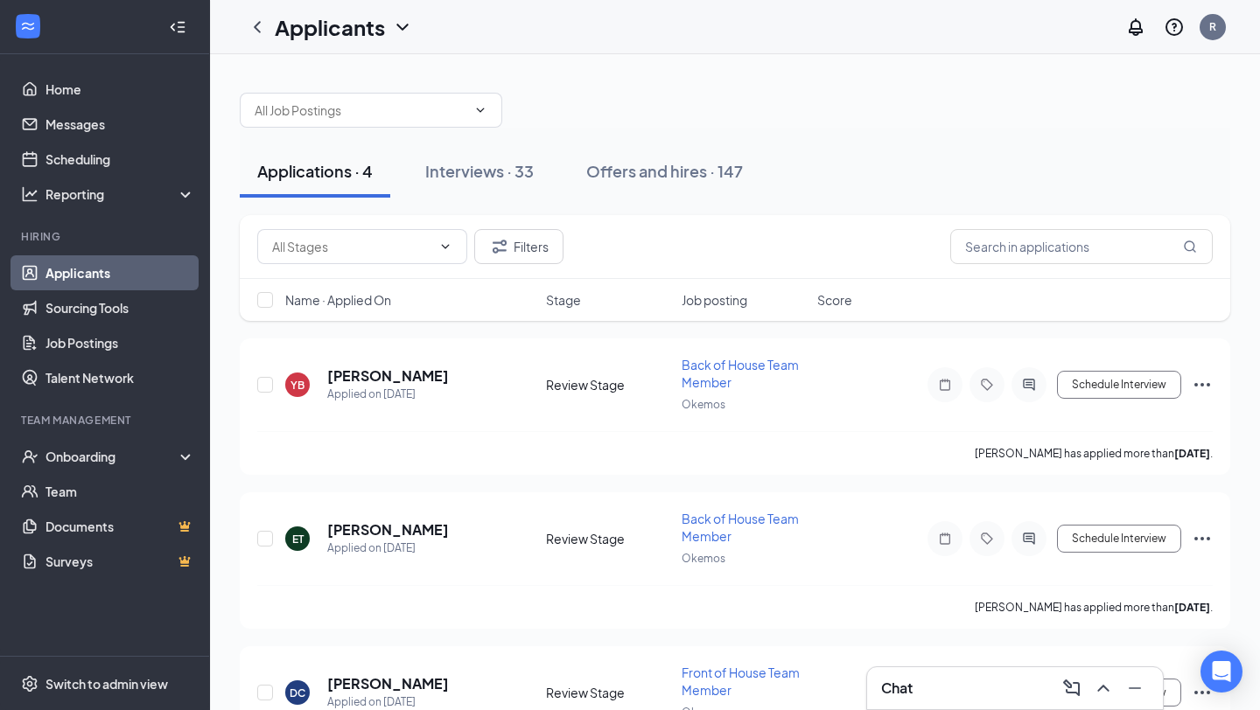
click at [719, 302] on span "Job posting" at bounding box center [714, 299] width 66 height 17
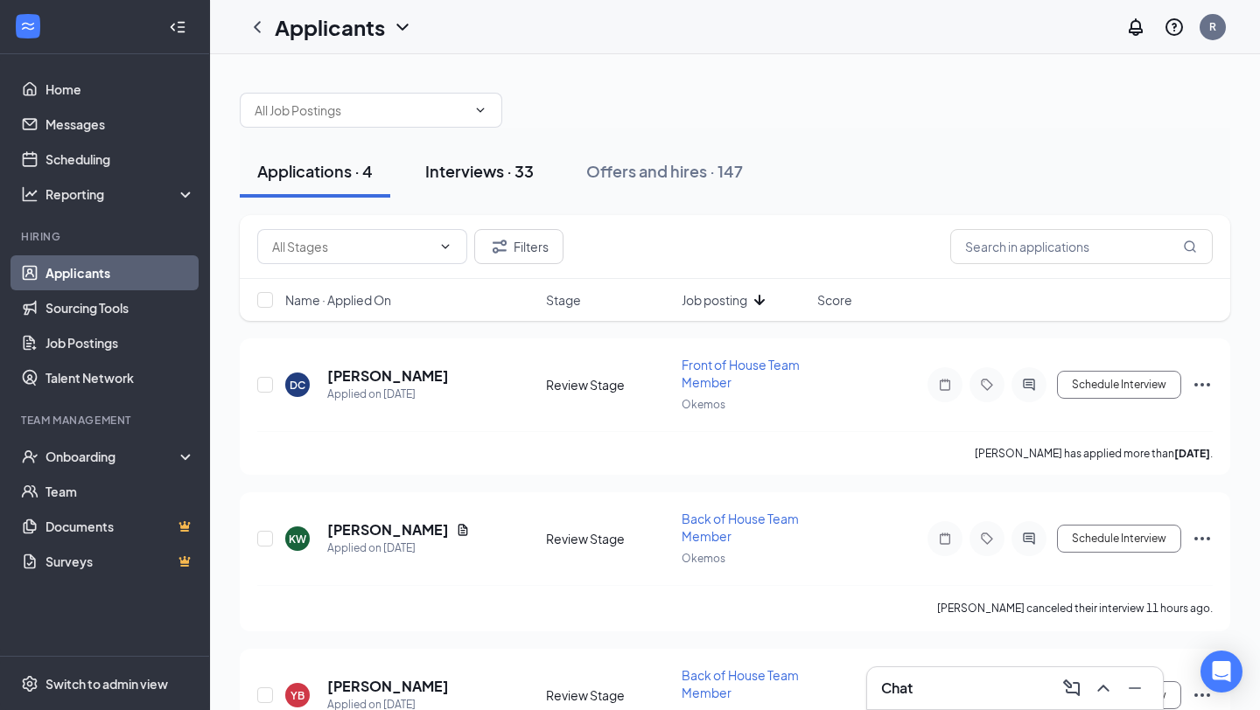
click at [471, 151] on button "Interviews · 33" at bounding box center [479, 171] width 143 height 52
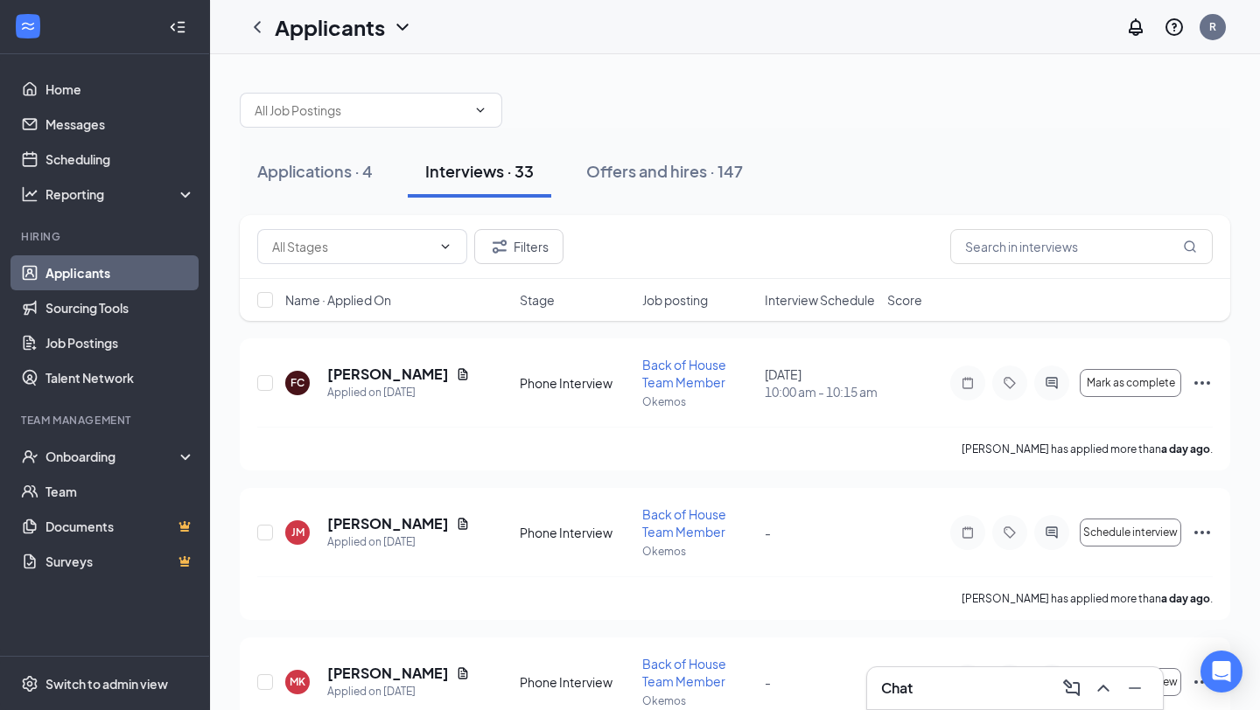
click at [781, 300] on span "Interview Schedule" at bounding box center [819, 299] width 110 height 17
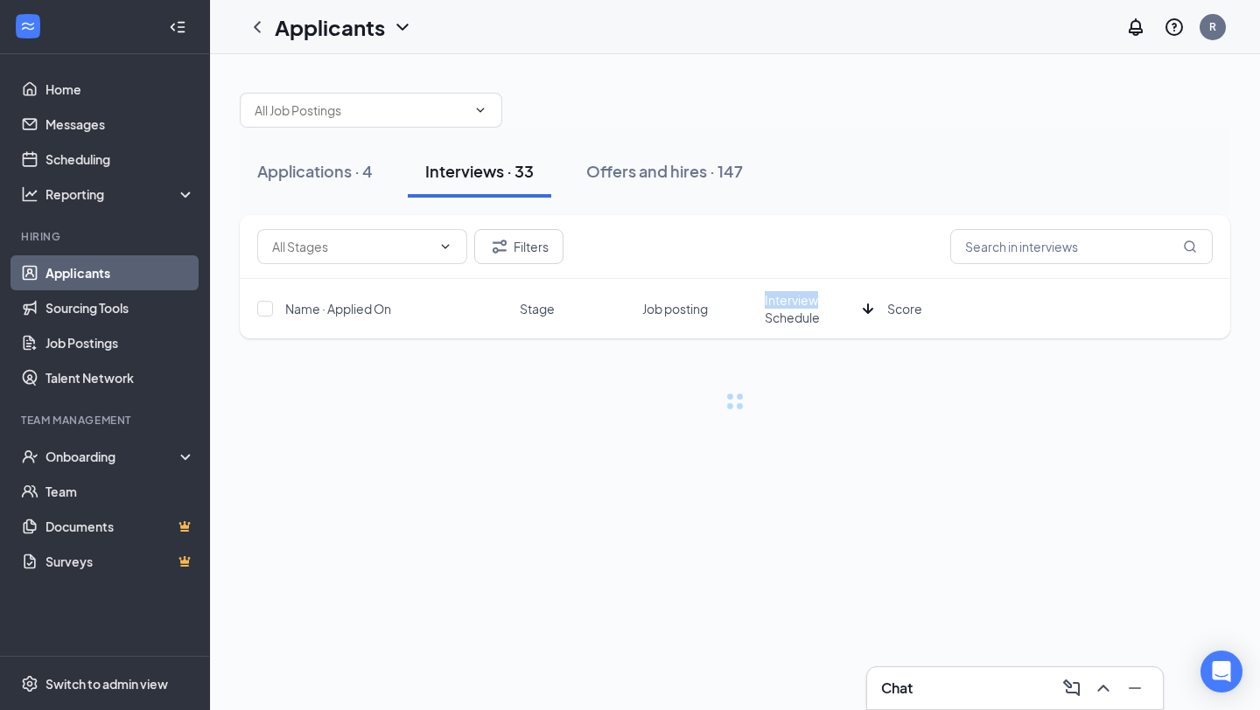
click at [781, 300] on span "Interview Schedule" at bounding box center [809, 308] width 91 height 35
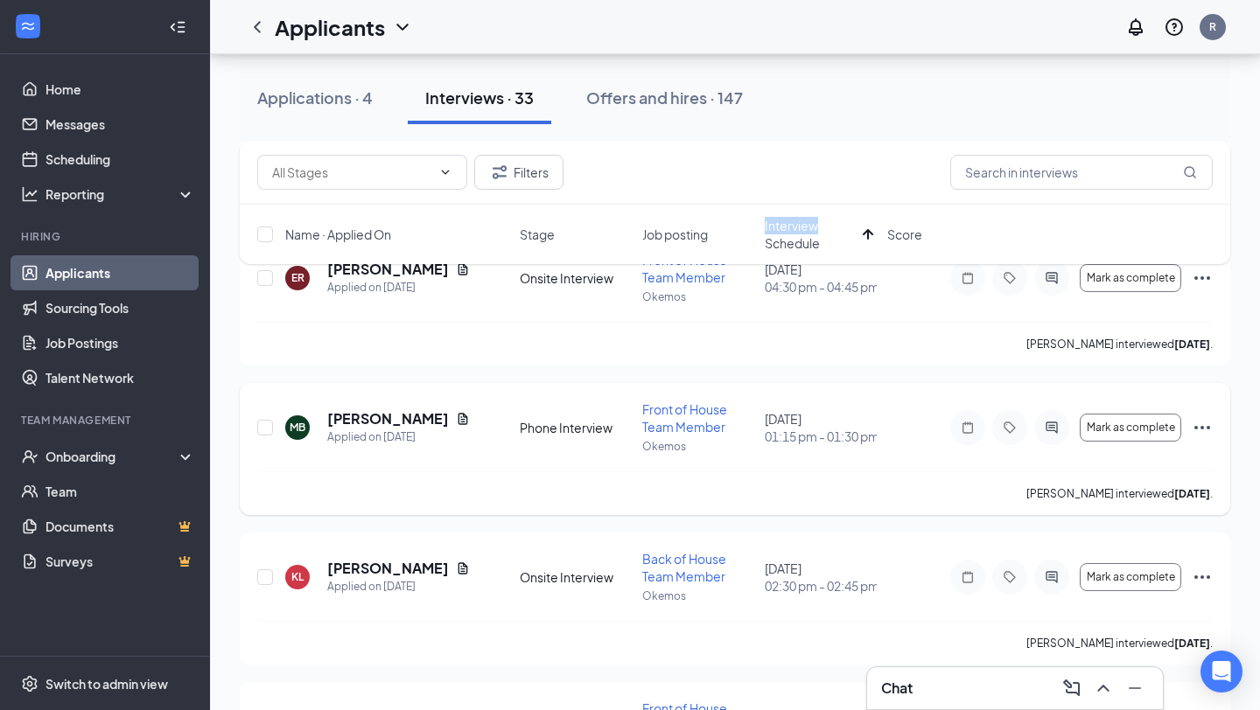
scroll to position [265, 0]
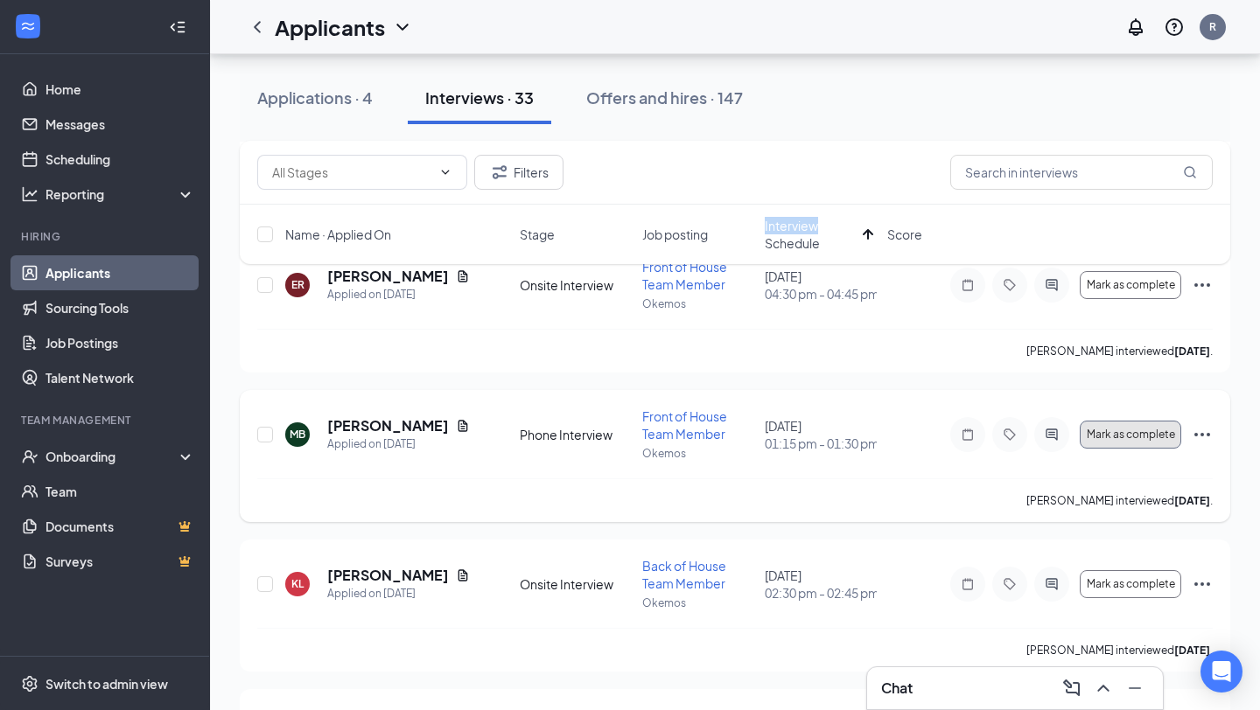
click at [1138, 434] on span "Mark as complete" at bounding box center [1130, 435] width 88 height 12
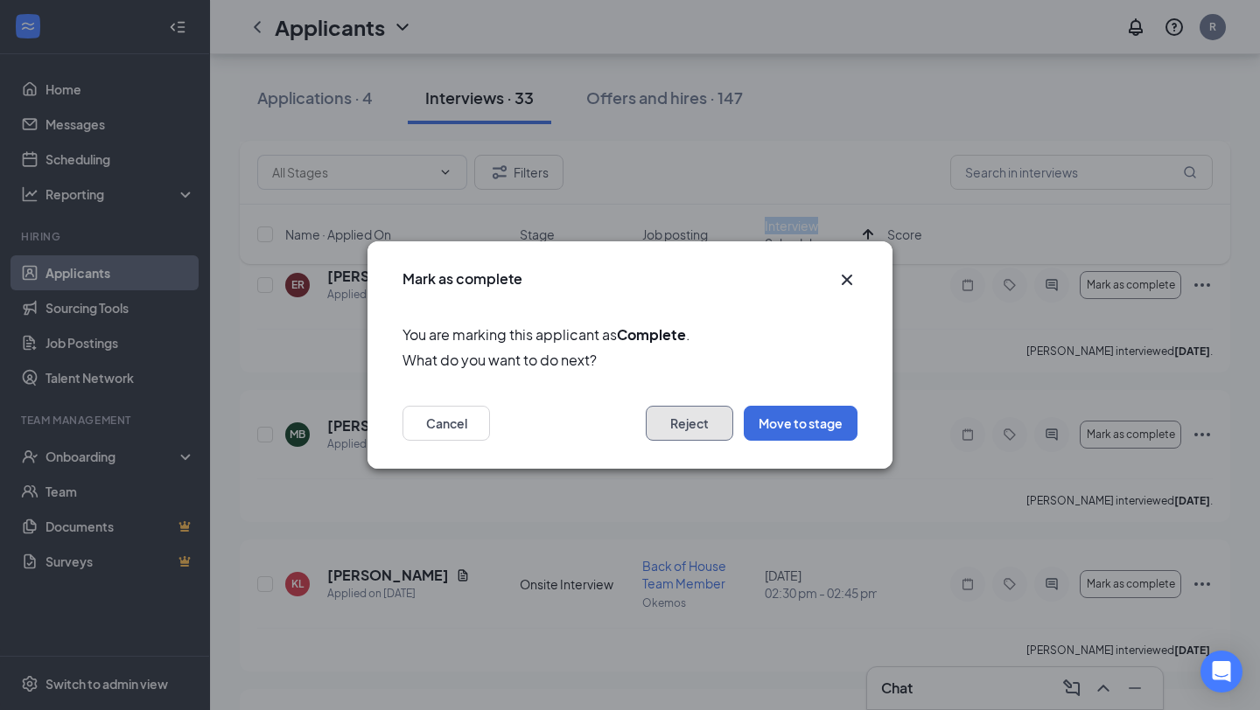
click at [683, 418] on button "Reject" at bounding box center [689, 423] width 87 height 35
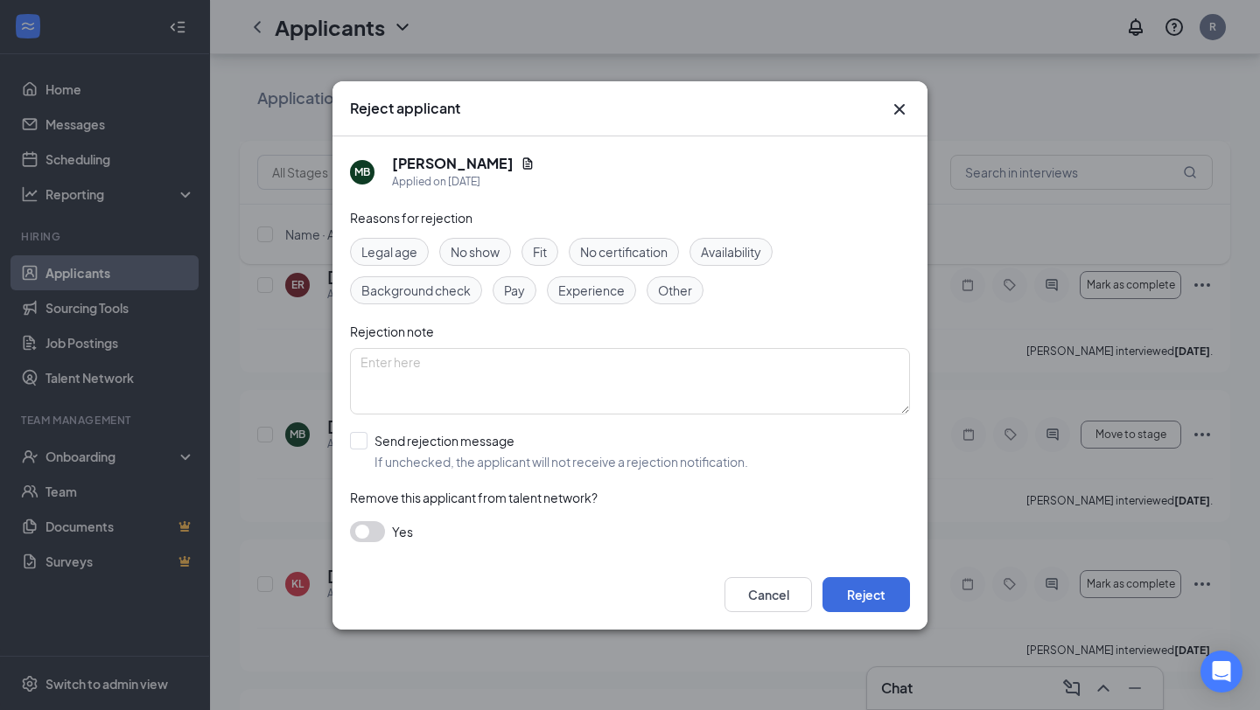
click at [544, 254] on span "Fit" at bounding box center [540, 251] width 14 height 19
click at [442, 458] on input "Send rejection message If unchecked, the applicant will not receive a rejection…" at bounding box center [549, 451] width 398 height 38
checkbox input "true"
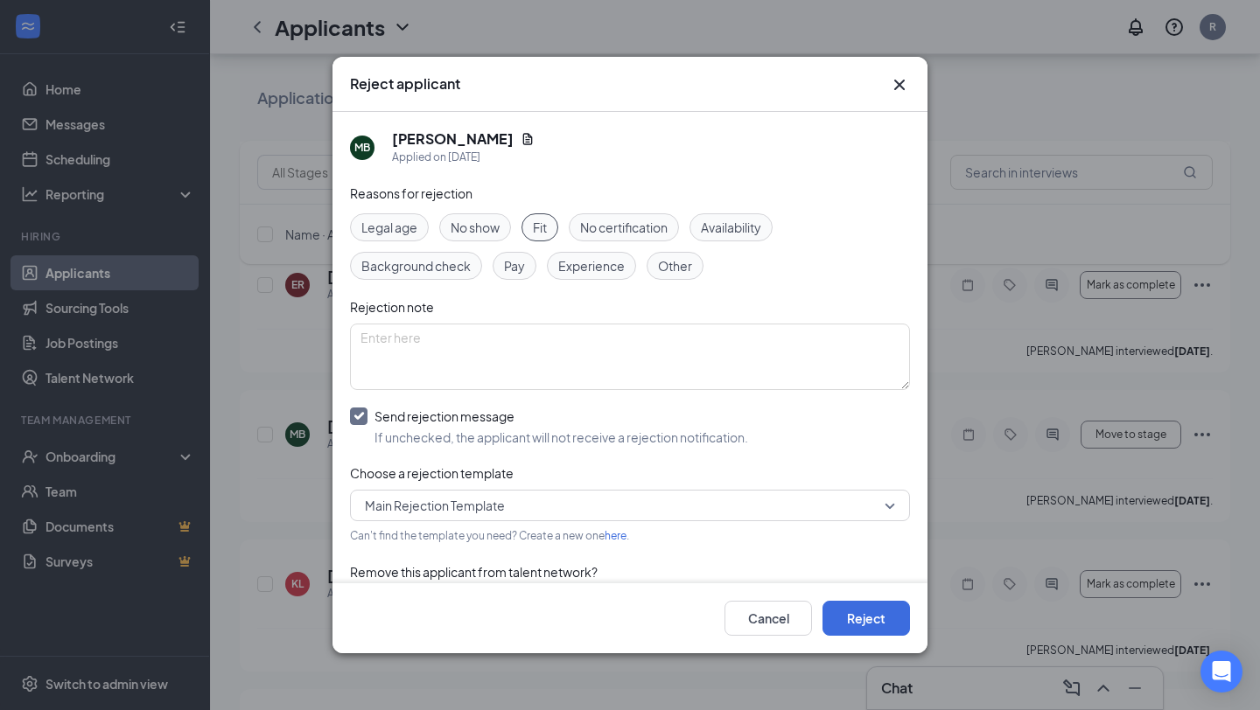
click at [548, 488] on div "Reasons for rejection Legal age No show Fit No certification Availability Backg…" at bounding box center [630, 409] width 560 height 450
click at [553, 501] on span "Main Rejection Template" at bounding box center [622, 505] width 514 height 26
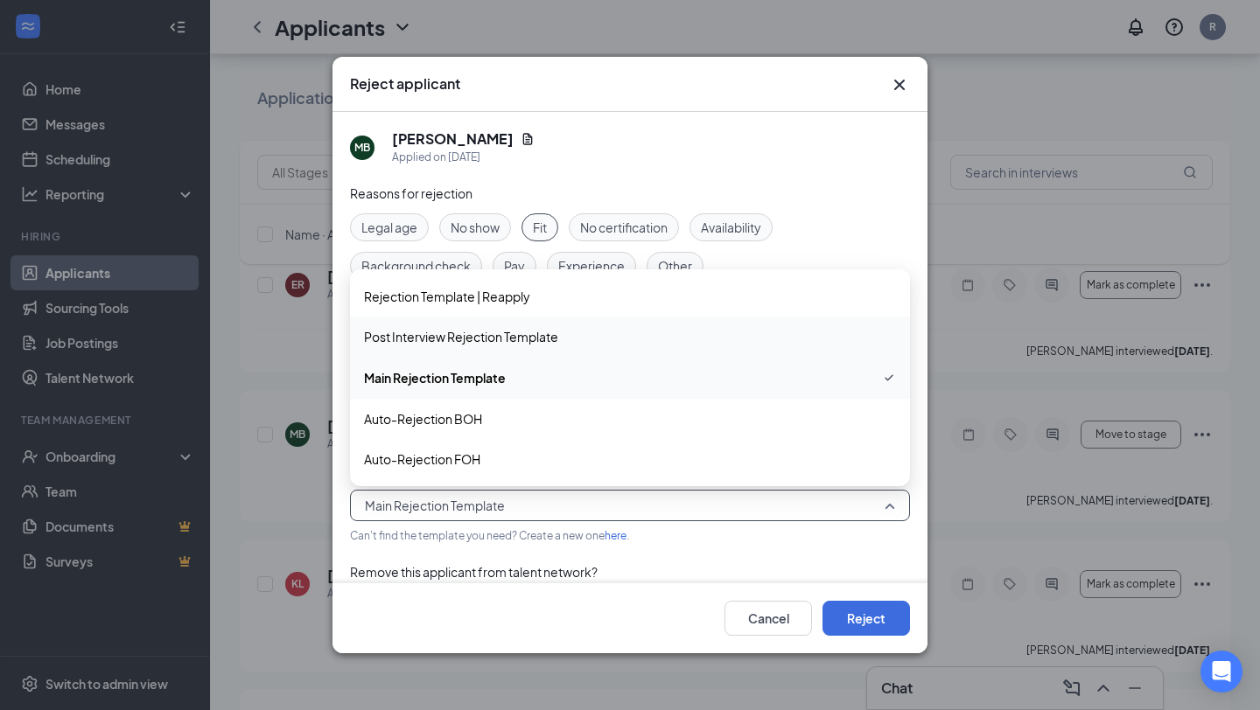
click at [597, 337] on span "Post Interview Rejection Template" at bounding box center [630, 336] width 532 height 19
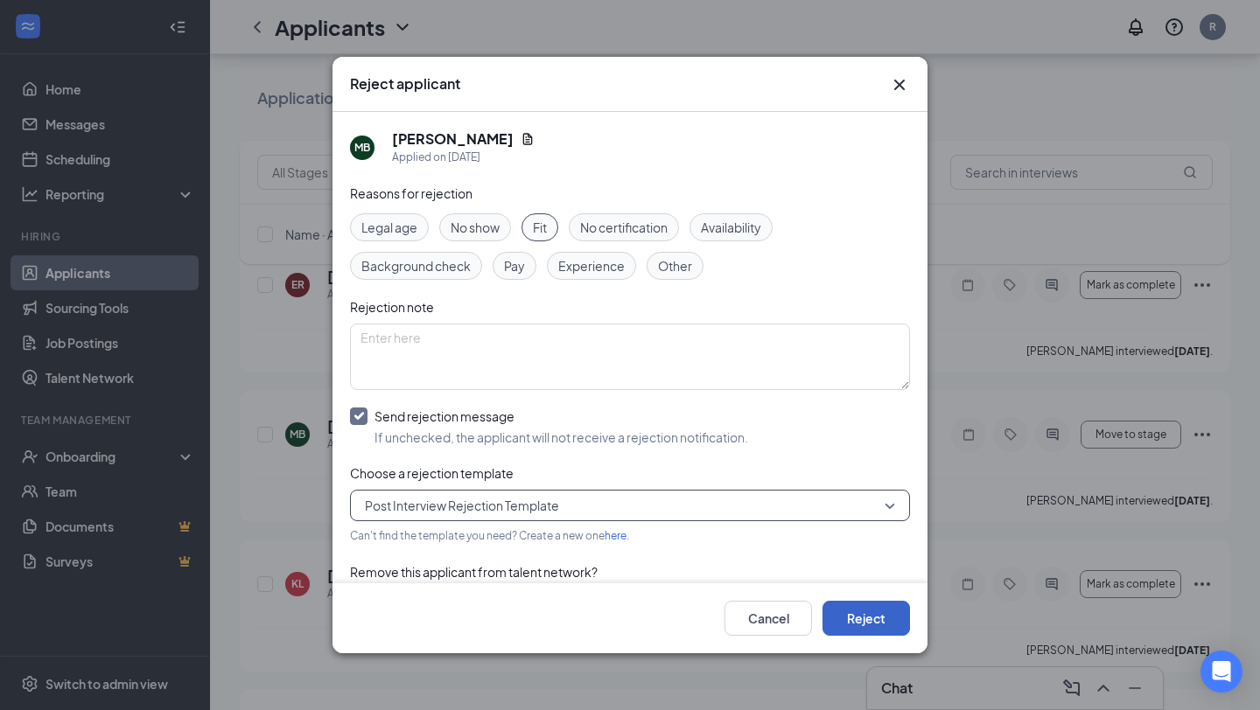
click at [874, 618] on button "Reject" at bounding box center [865, 618] width 87 height 35
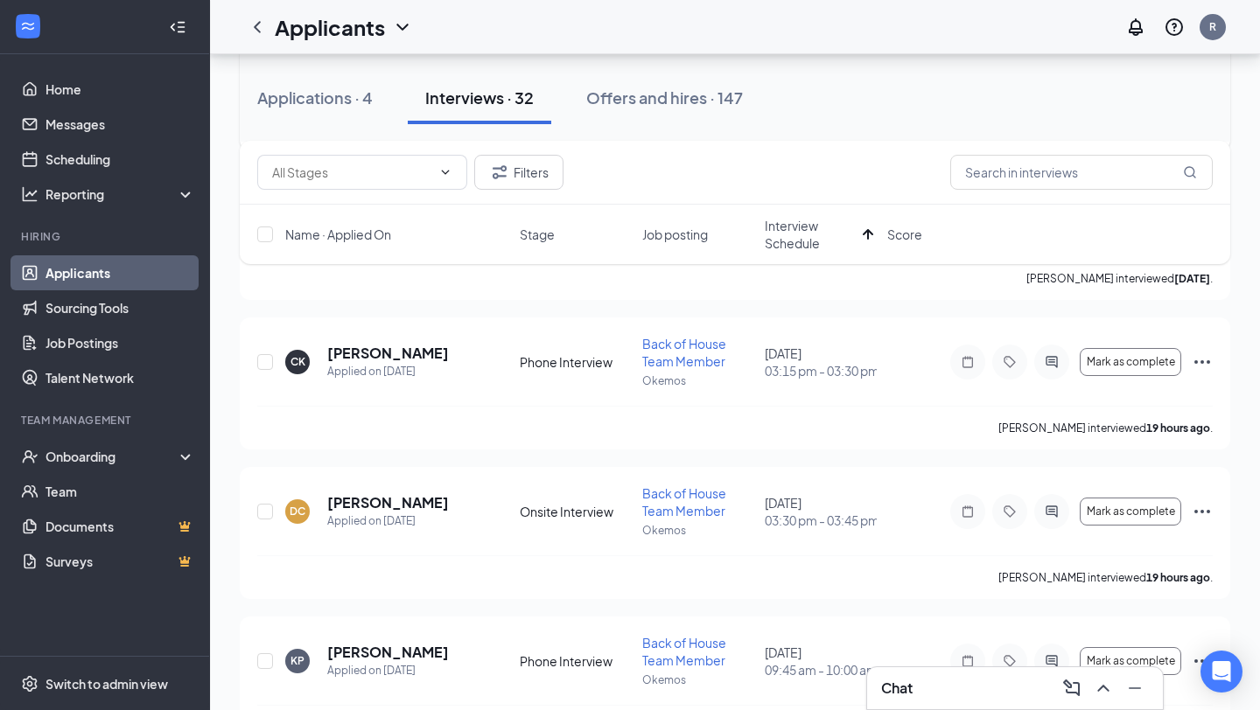
scroll to position [640, 0]
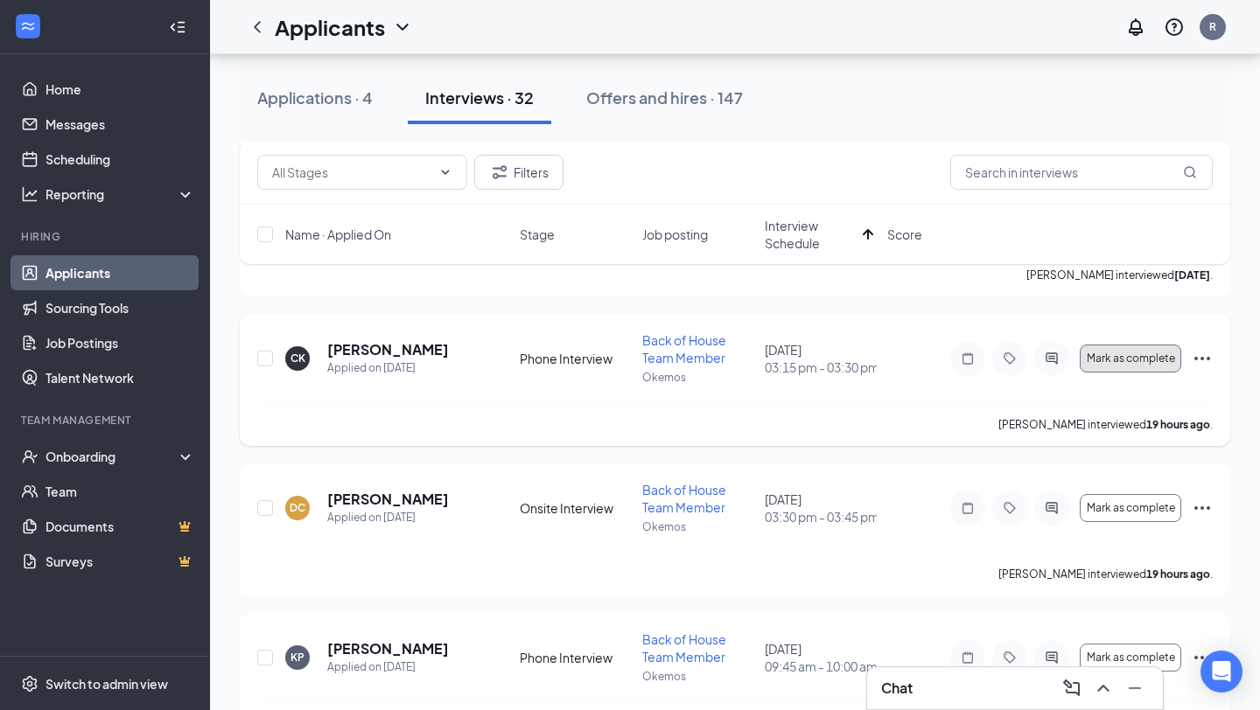
click at [1139, 359] on span "Mark as complete" at bounding box center [1130, 359] width 88 height 12
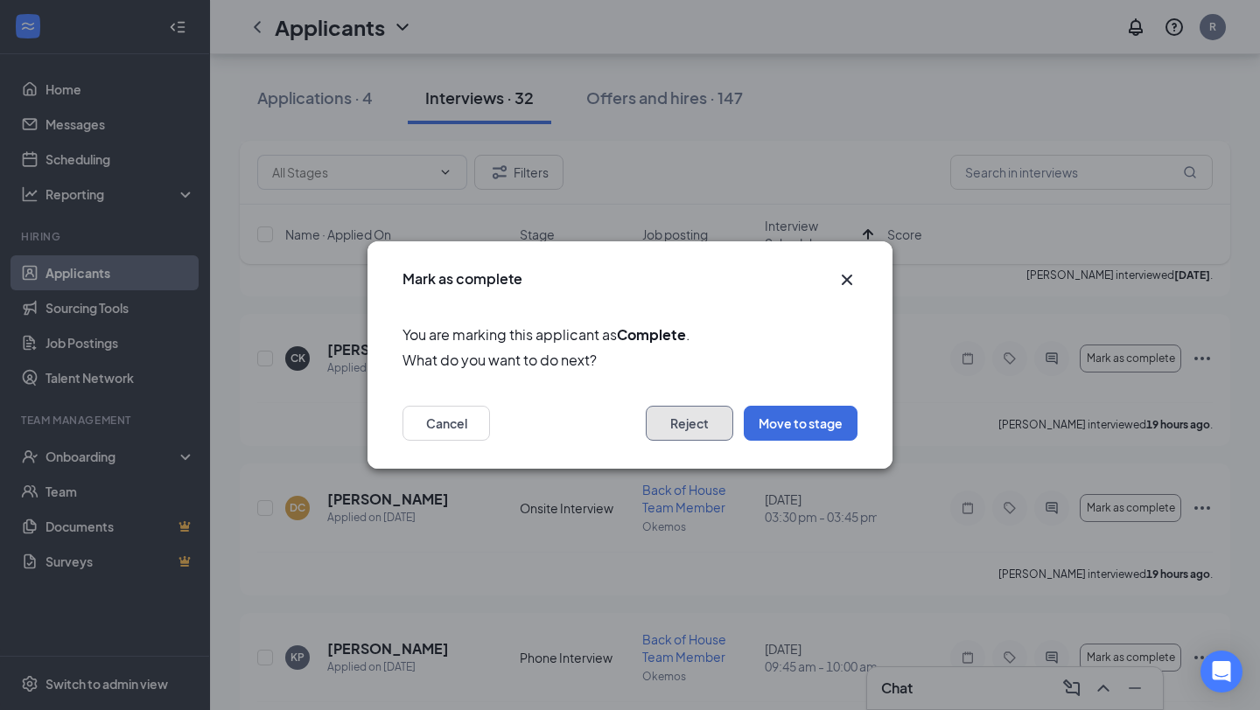
click at [690, 422] on button "Reject" at bounding box center [689, 423] width 87 height 35
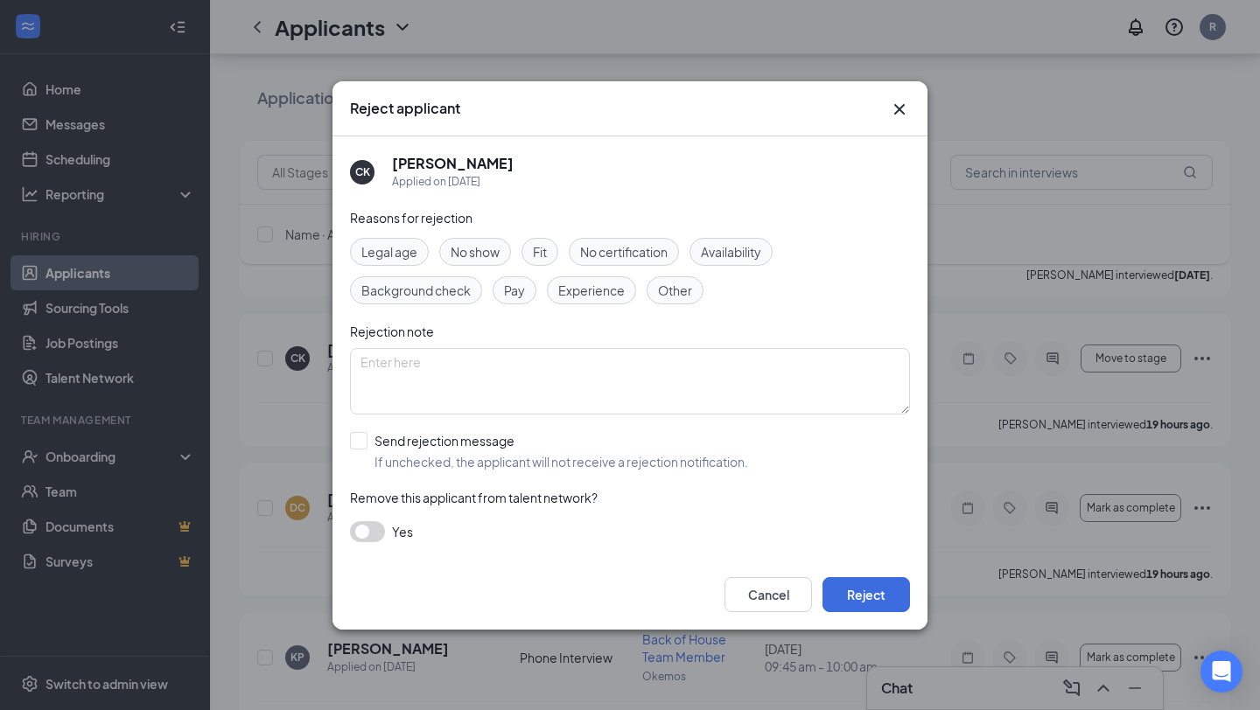
click at [531, 255] on div "Fit" at bounding box center [539, 252] width 37 height 28
click at [455, 466] on input "Send rejection message If unchecked, the applicant will not receive a rejection…" at bounding box center [549, 451] width 398 height 38
checkbox input "true"
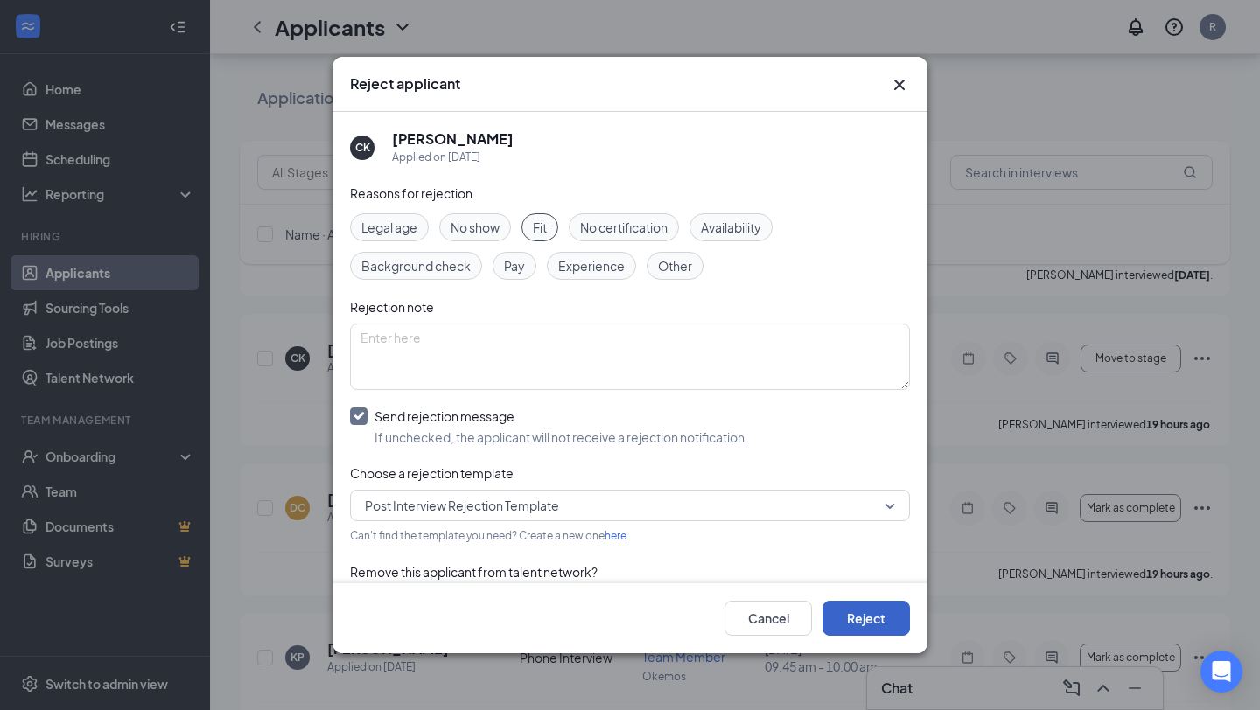
click at [856, 628] on button "Reject" at bounding box center [865, 618] width 87 height 35
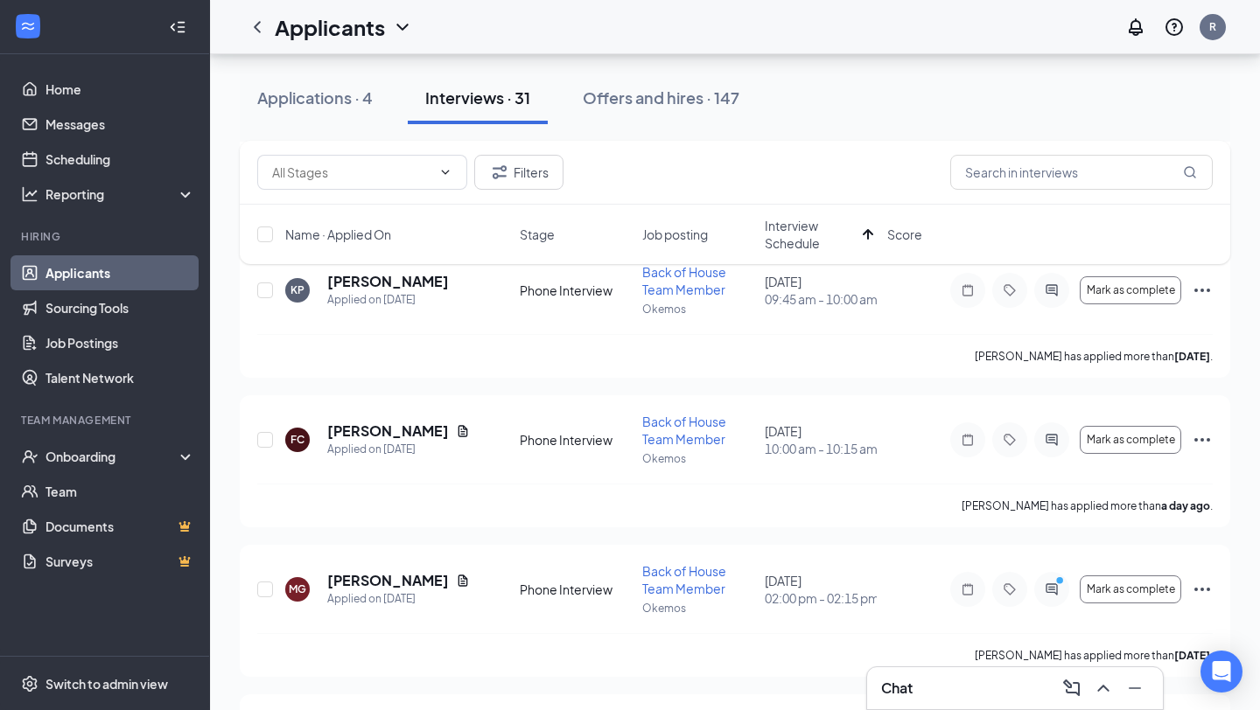
scroll to position [866, 0]
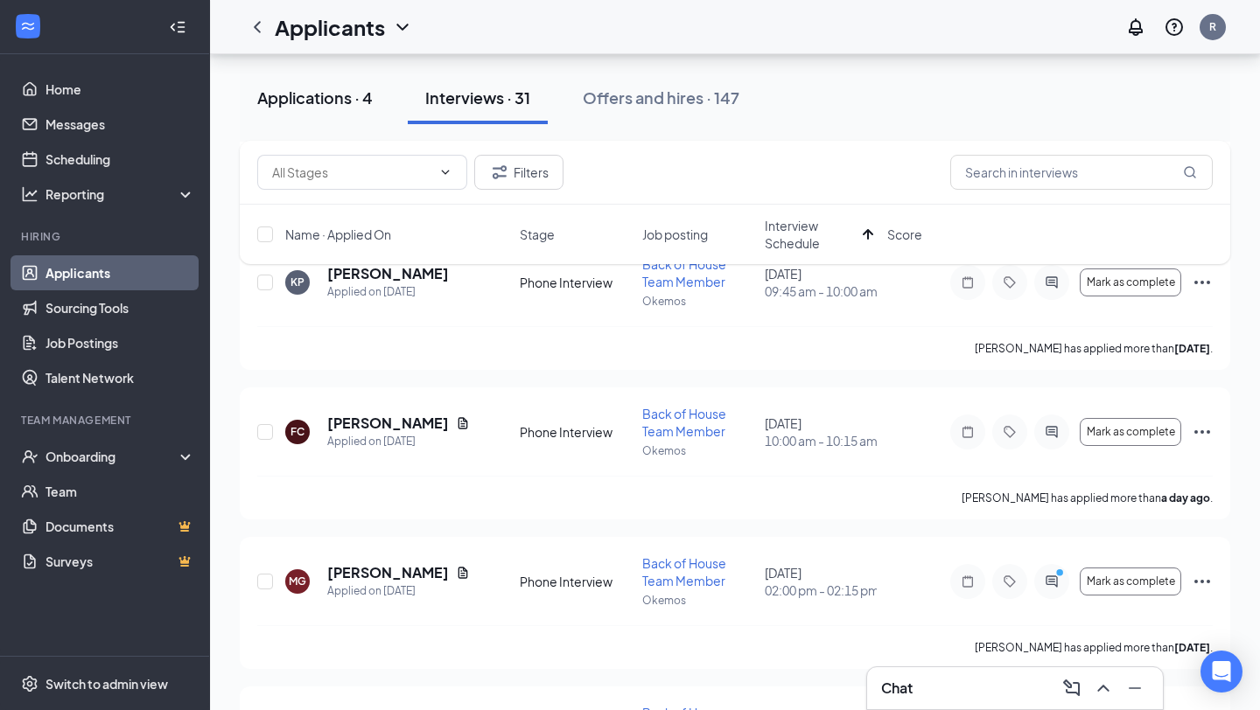
click at [334, 108] on div "Applications · 4" at bounding box center [314, 98] width 115 height 22
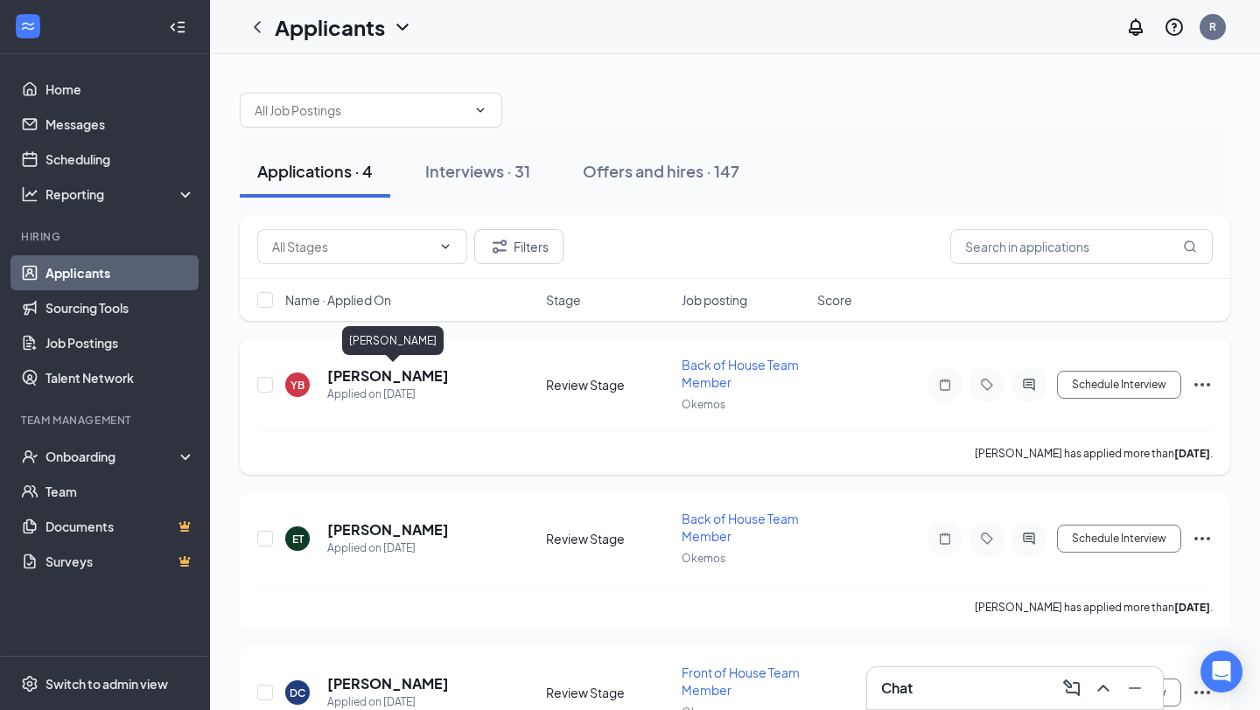
click at [444, 384] on h5 "[PERSON_NAME]" at bounding box center [388, 375] width 122 height 19
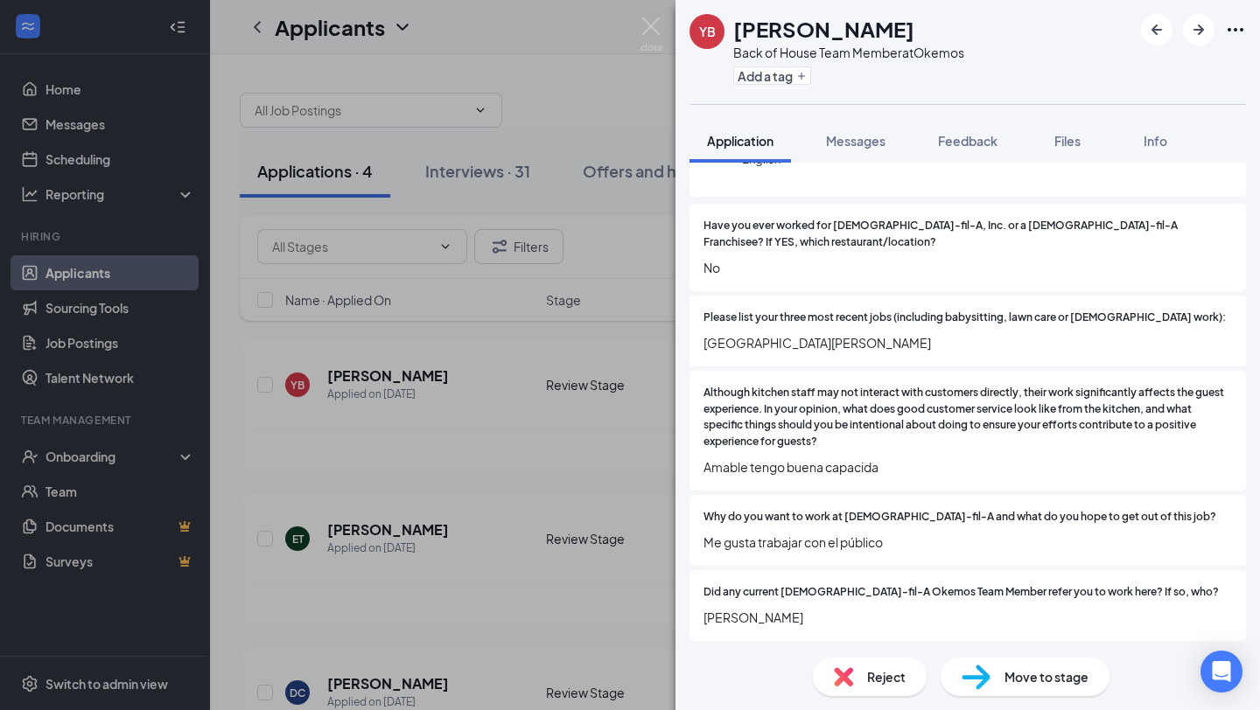
scroll to position [214, 0]
click at [433, 523] on div "YB [PERSON_NAME] Back of House Team Member at Okemos Add a tag Application Mess…" at bounding box center [630, 355] width 1260 height 710
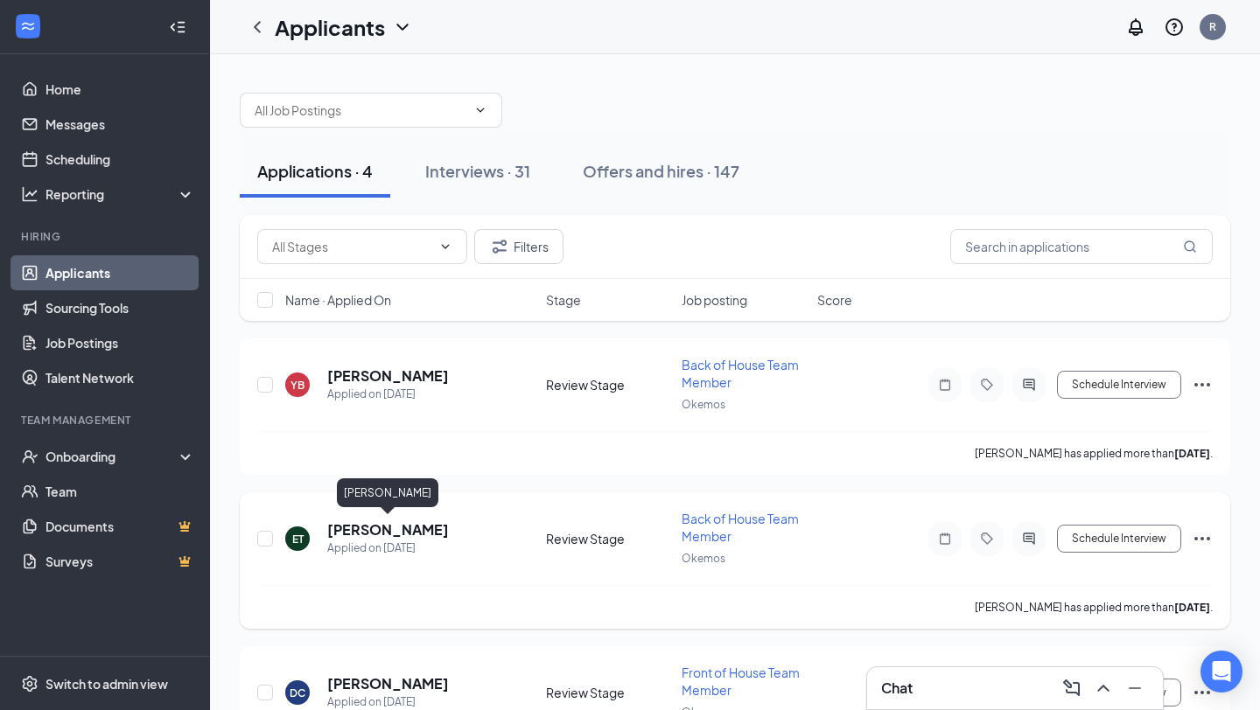
click at [423, 524] on h5 "[PERSON_NAME]" at bounding box center [388, 529] width 122 height 19
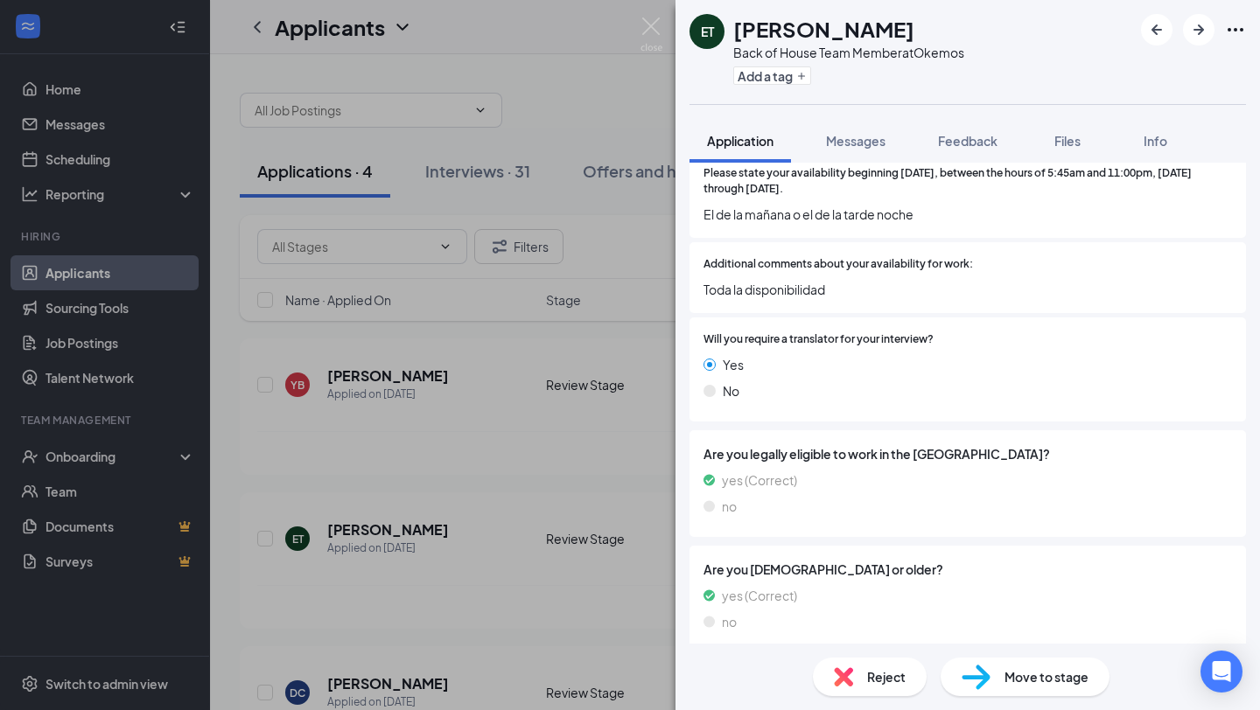
scroll to position [925, 0]
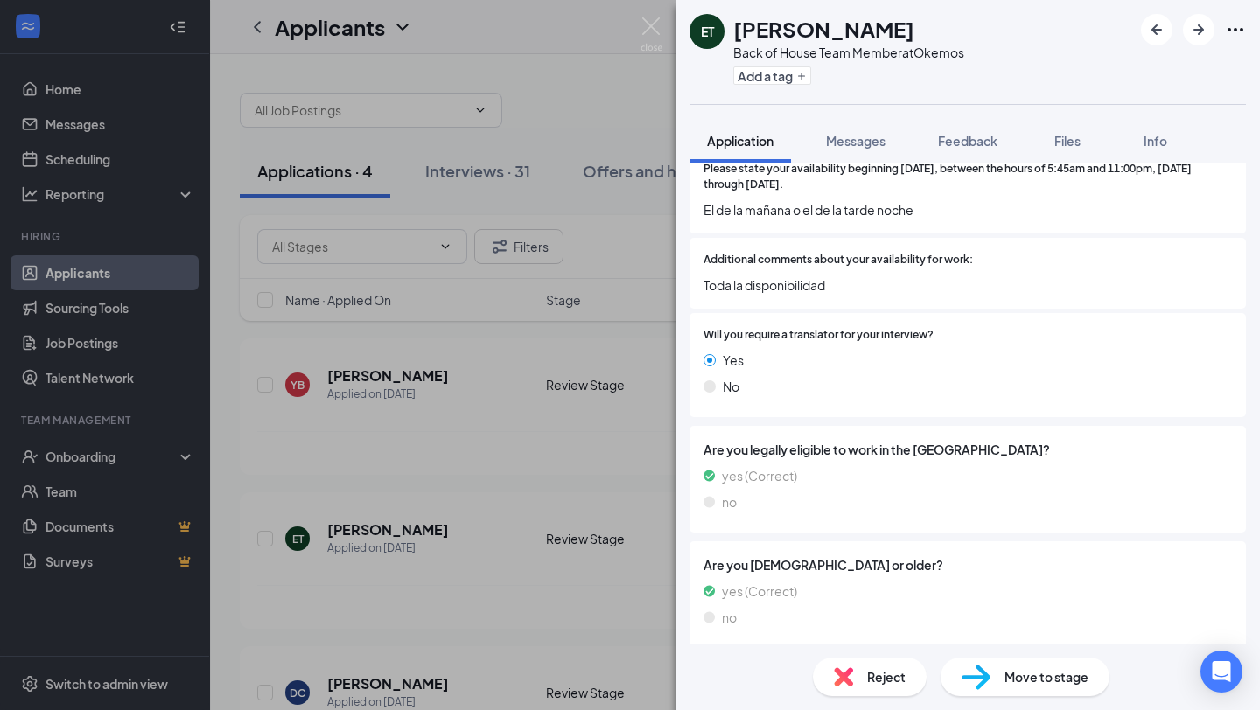
click at [322, 240] on div "ET [PERSON_NAME] Back of House Team Member at Okemos Add a tag Application Mess…" at bounding box center [630, 355] width 1260 height 710
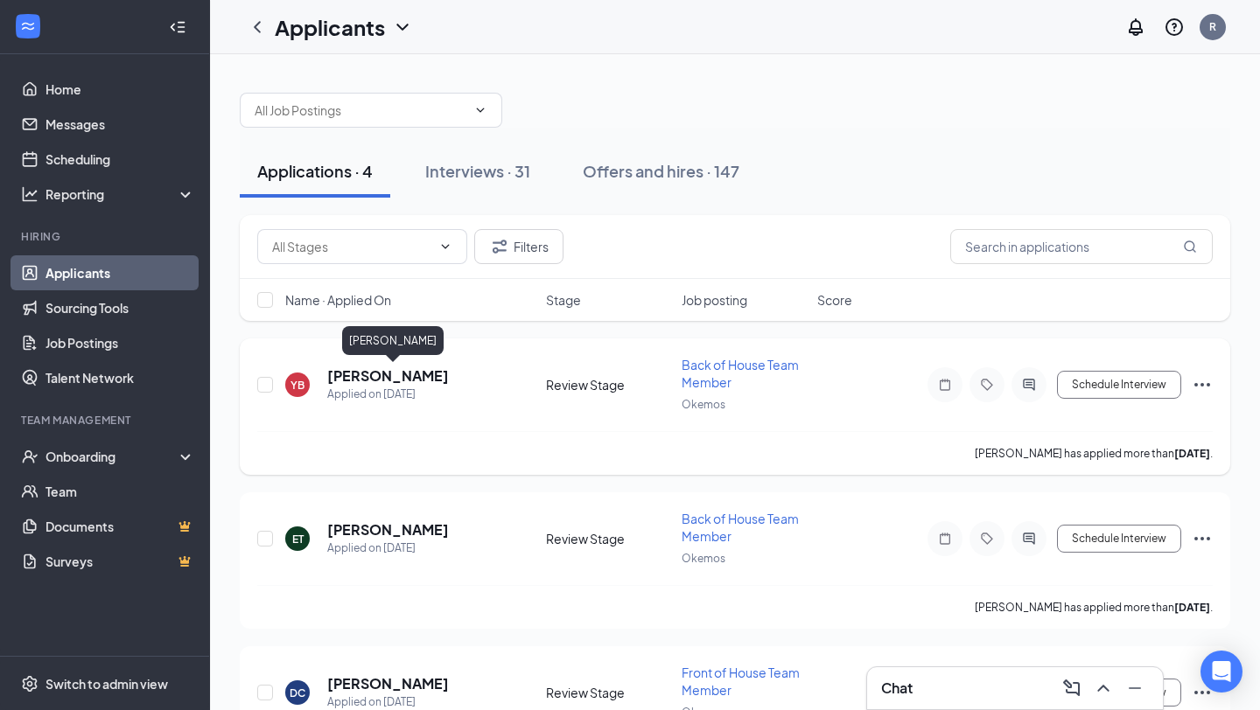
click at [449, 373] on h5 "[PERSON_NAME]" at bounding box center [388, 375] width 122 height 19
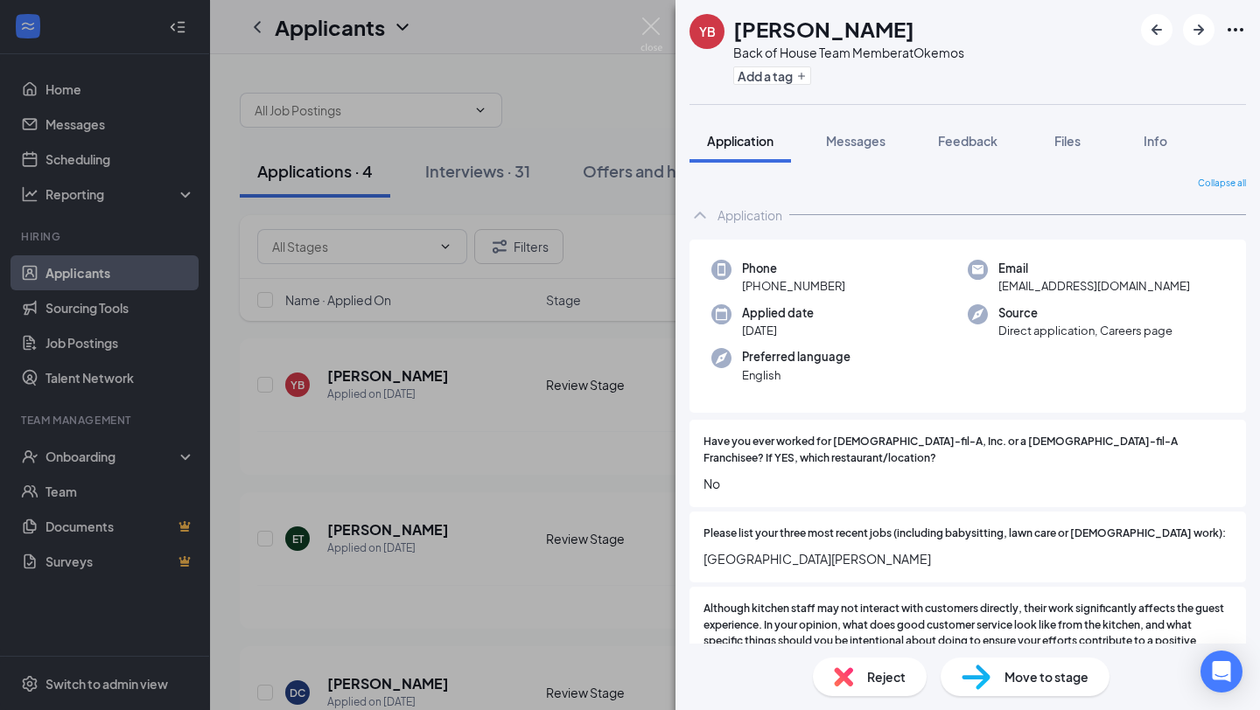
click at [534, 456] on div "YB [PERSON_NAME] Back of House Team Member at Okemos Add a tag Application Mess…" at bounding box center [630, 355] width 1260 height 710
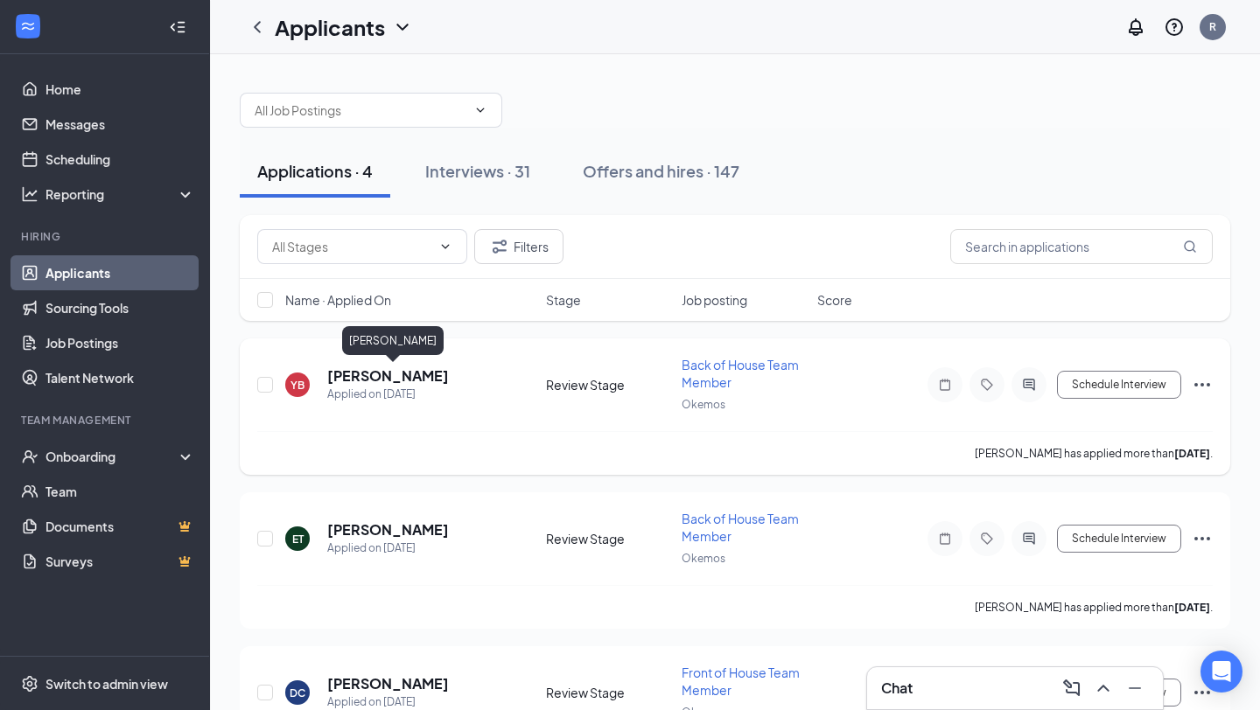
click at [449, 377] on h5 "[PERSON_NAME]" at bounding box center [388, 375] width 122 height 19
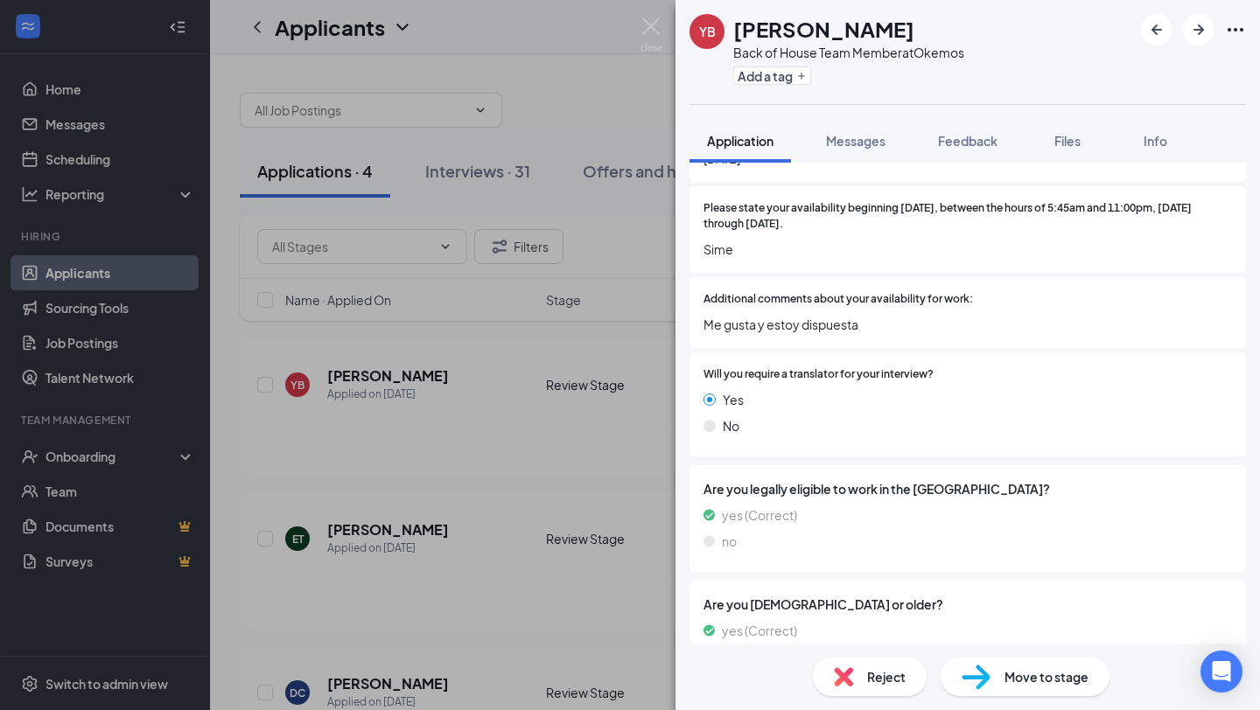
scroll to position [889, 0]
